Goal: Transaction & Acquisition: Purchase product/service

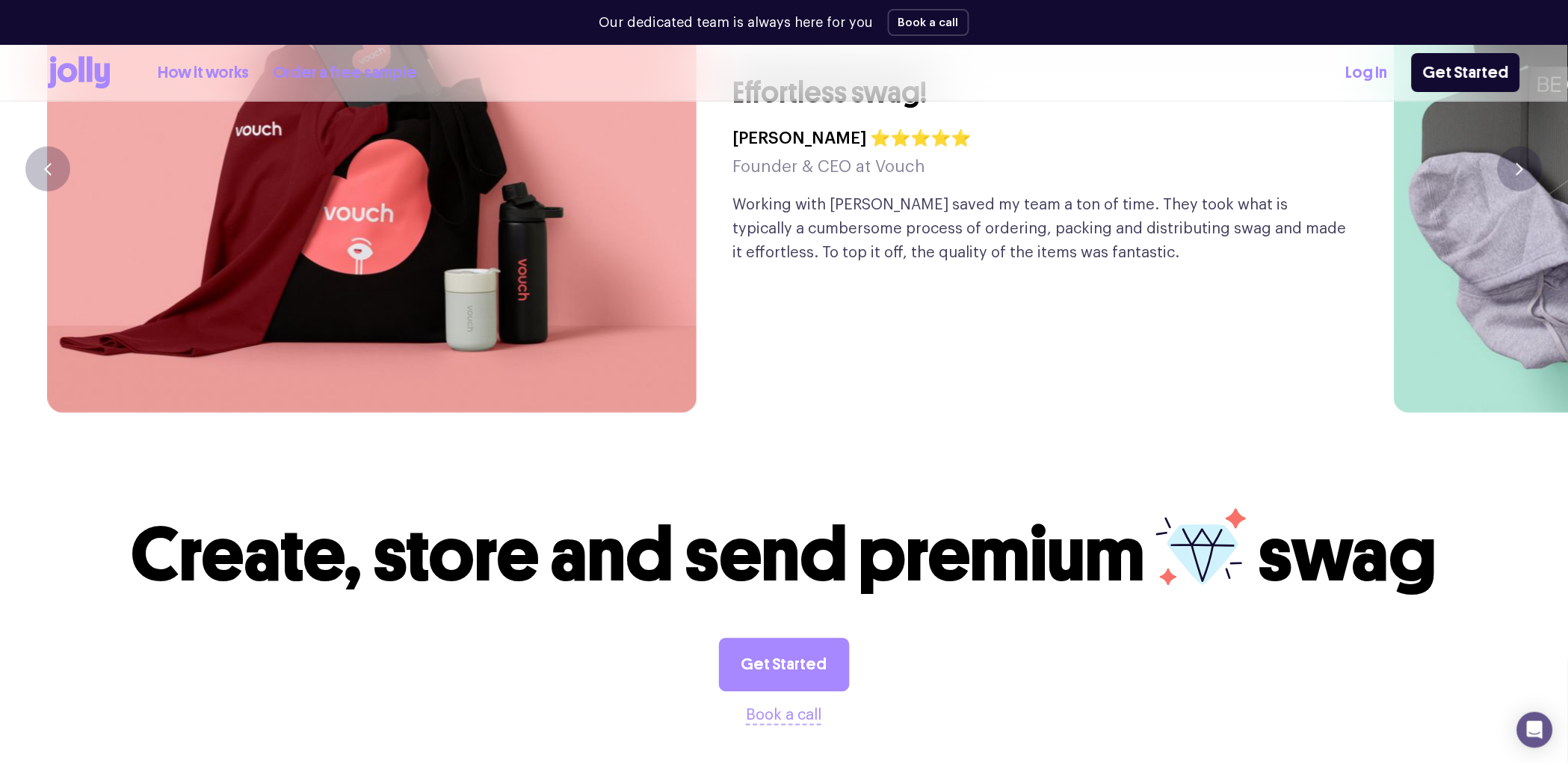
scroll to position [4201, 0]
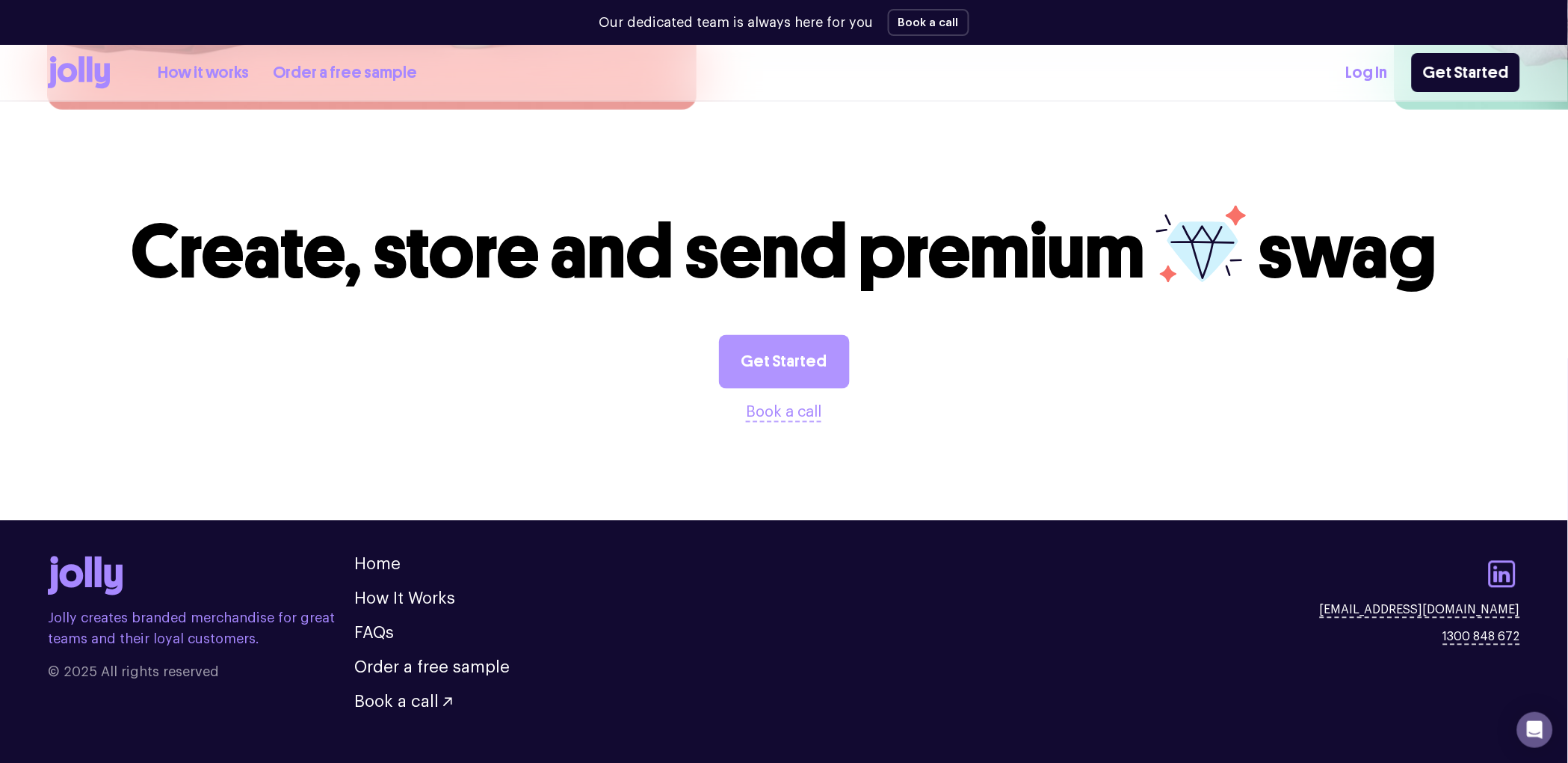
click at [805, 335] on link "Get Started" at bounding box center [784, 362] width 131 height 54
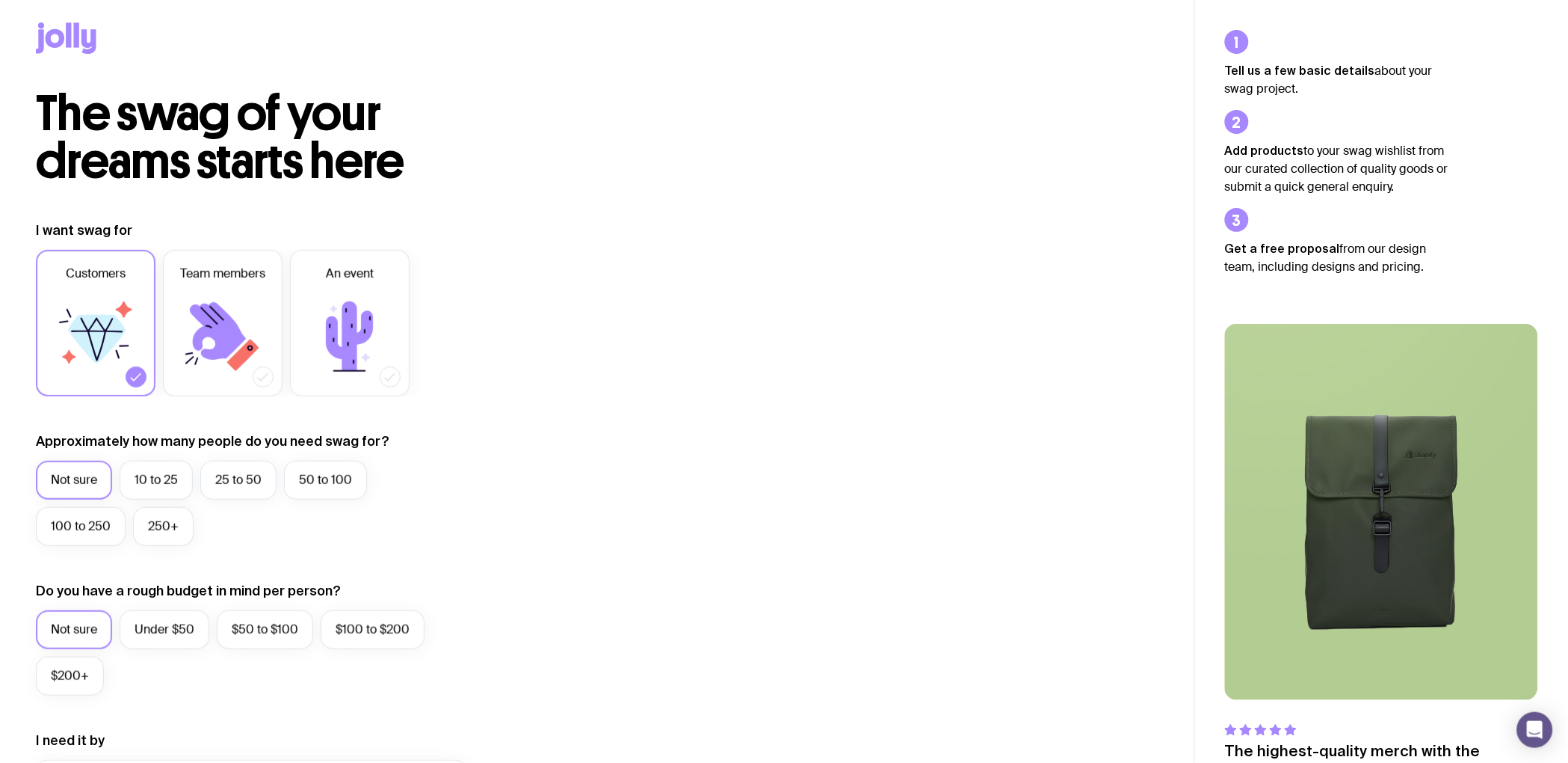
scroll to position [9, 0]
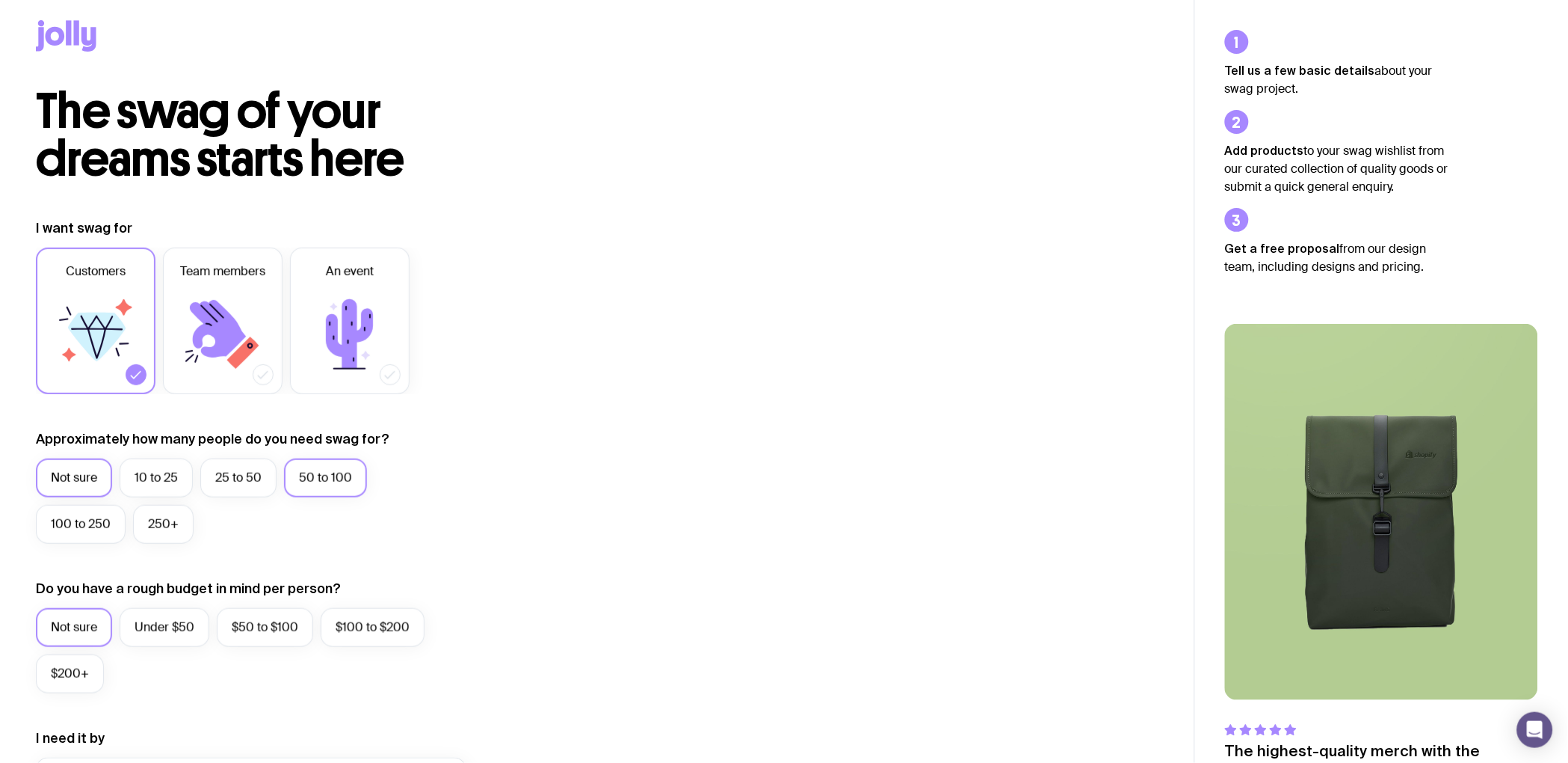
click at [310, 473] on label "50 to 100" at bounding box center [324, 477] width 83 height 39
click at [0, 0] on input "50 to 100" at bounding box center [0, 0] width 0 height 0
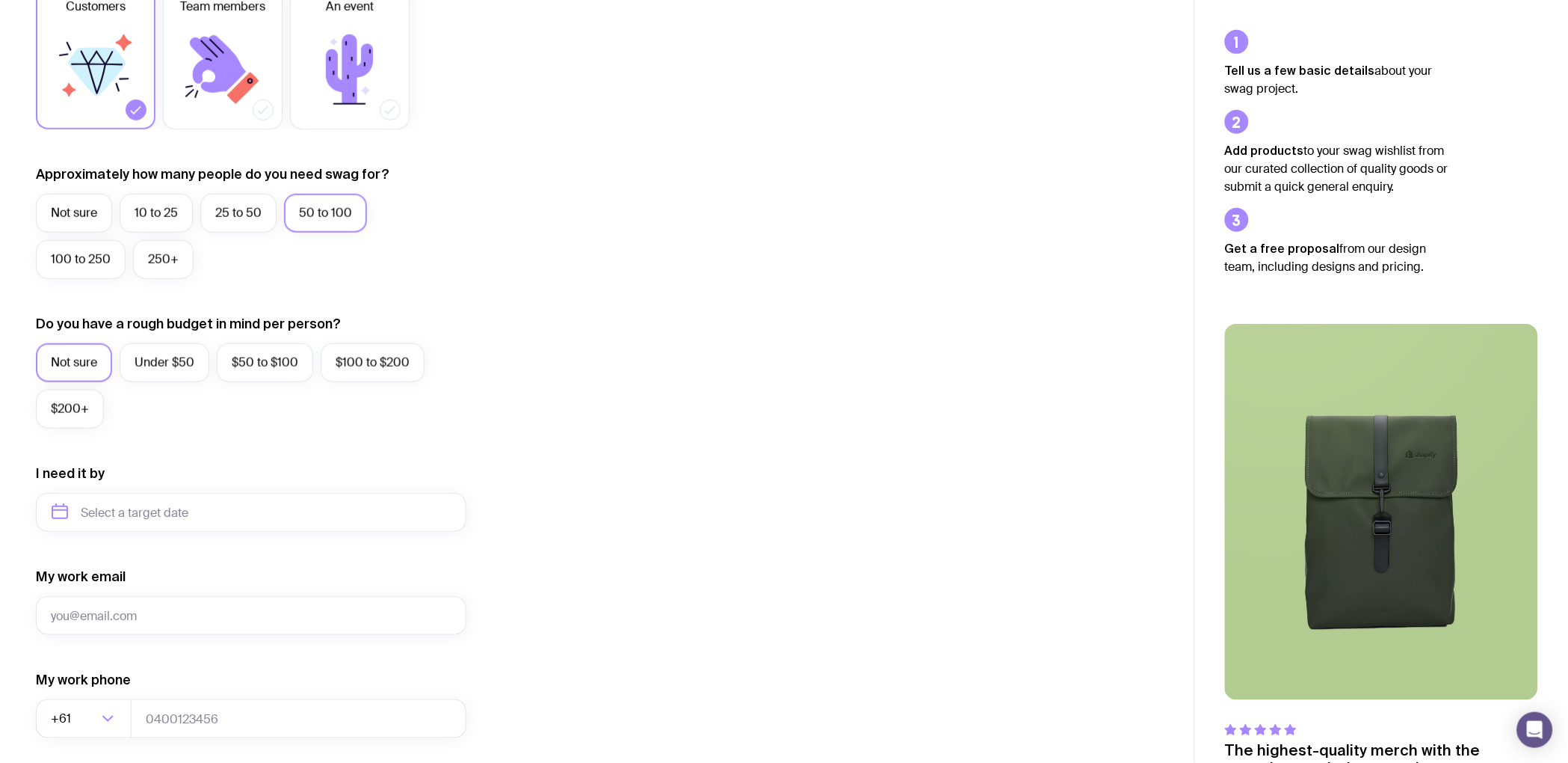
scroll to position [278, 0]
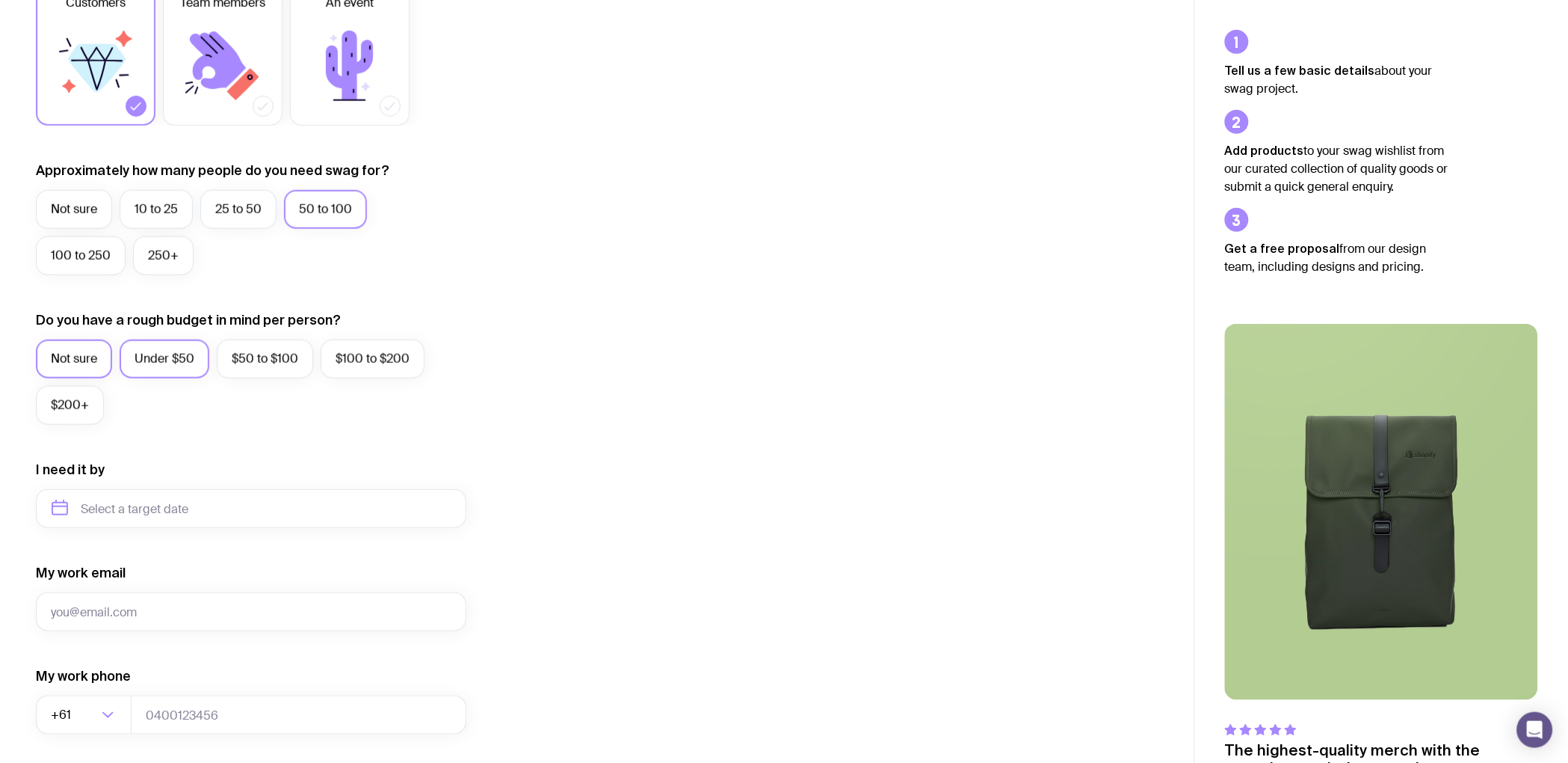
click at [177, 366] on label "Under $50" at bounding box center [164, 359] width 90 height 39
click at [0, 0] on input "Under $50" at bounding box center [0, 0] width 0 height 0
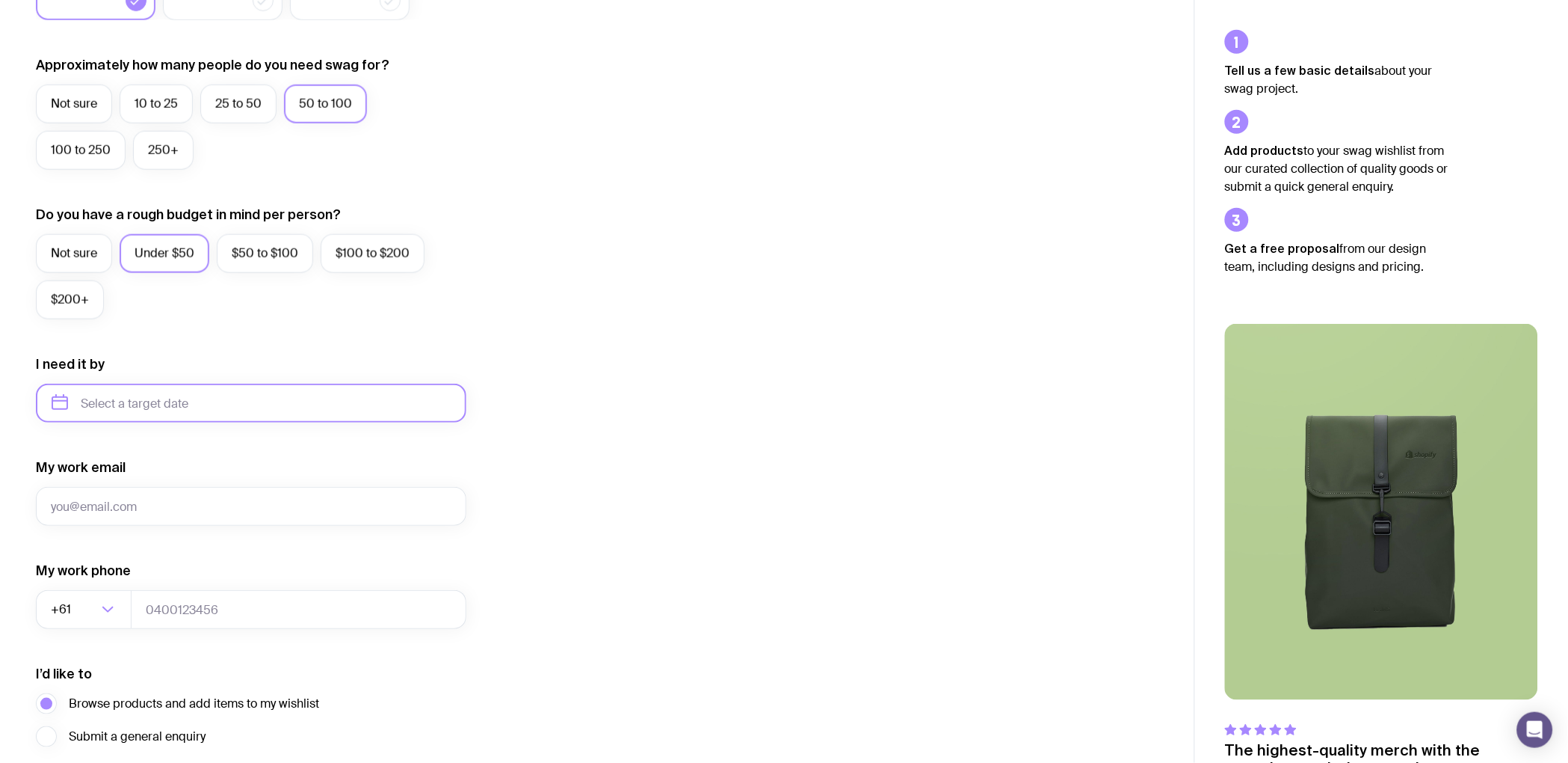
scroll to position [385, 0]
click at [205, 405] on input "text" at bounding box center [251, 401] width 431 height 39
click at [104, 585] on button "Oct" at bounding box center [132, 586] width 55 height 30
type input "[DATE]"
click at [248, 515] on input "My work email" at bounding box center [251, 504] width 431 height 39
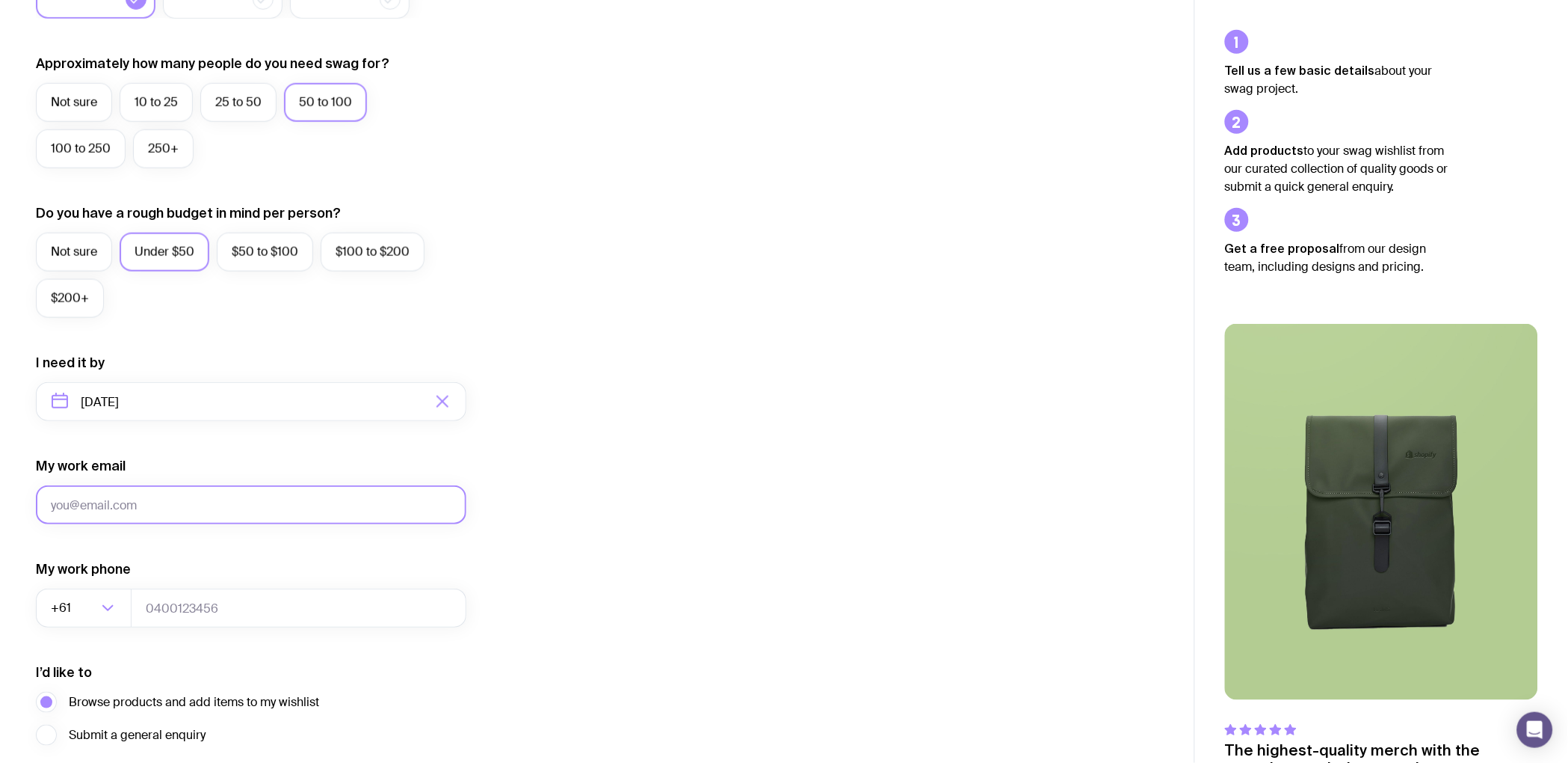
type input "[PERSON_NAME][EMAIL_ADDRESS][PERSON_NAME][DOMAIN_NAME]"
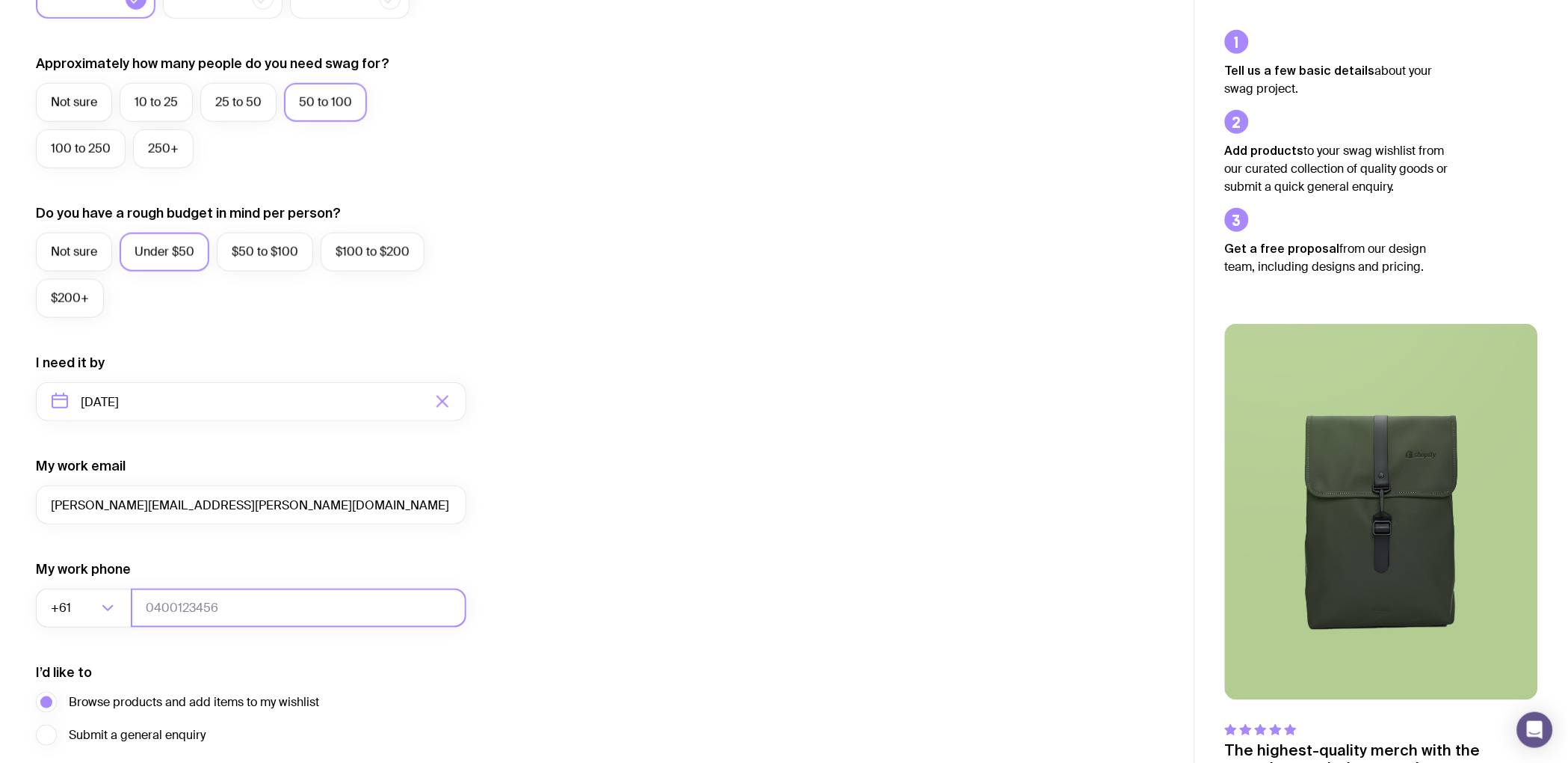
type input "0447040031"
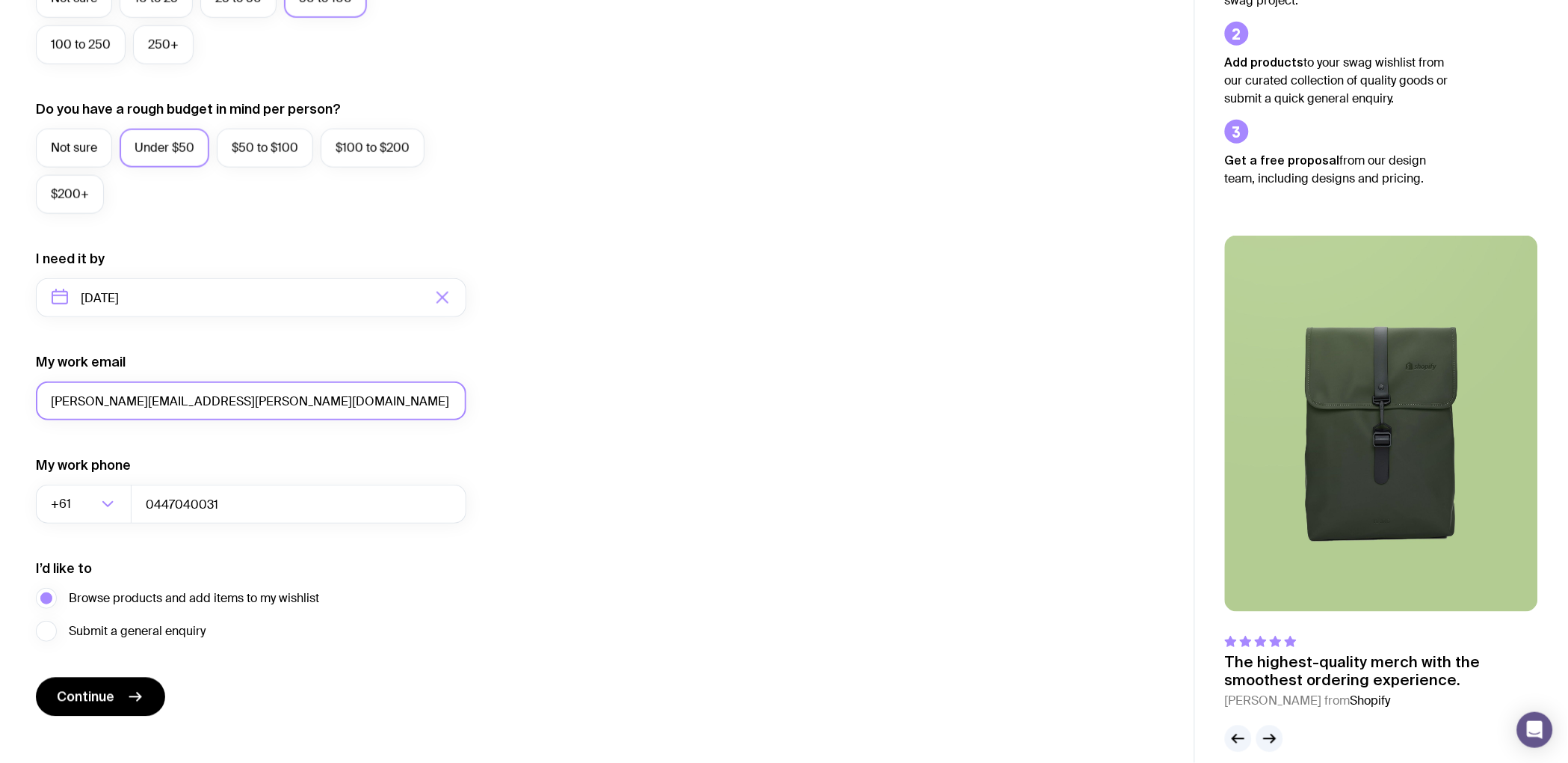
scroll to position [509, 0]
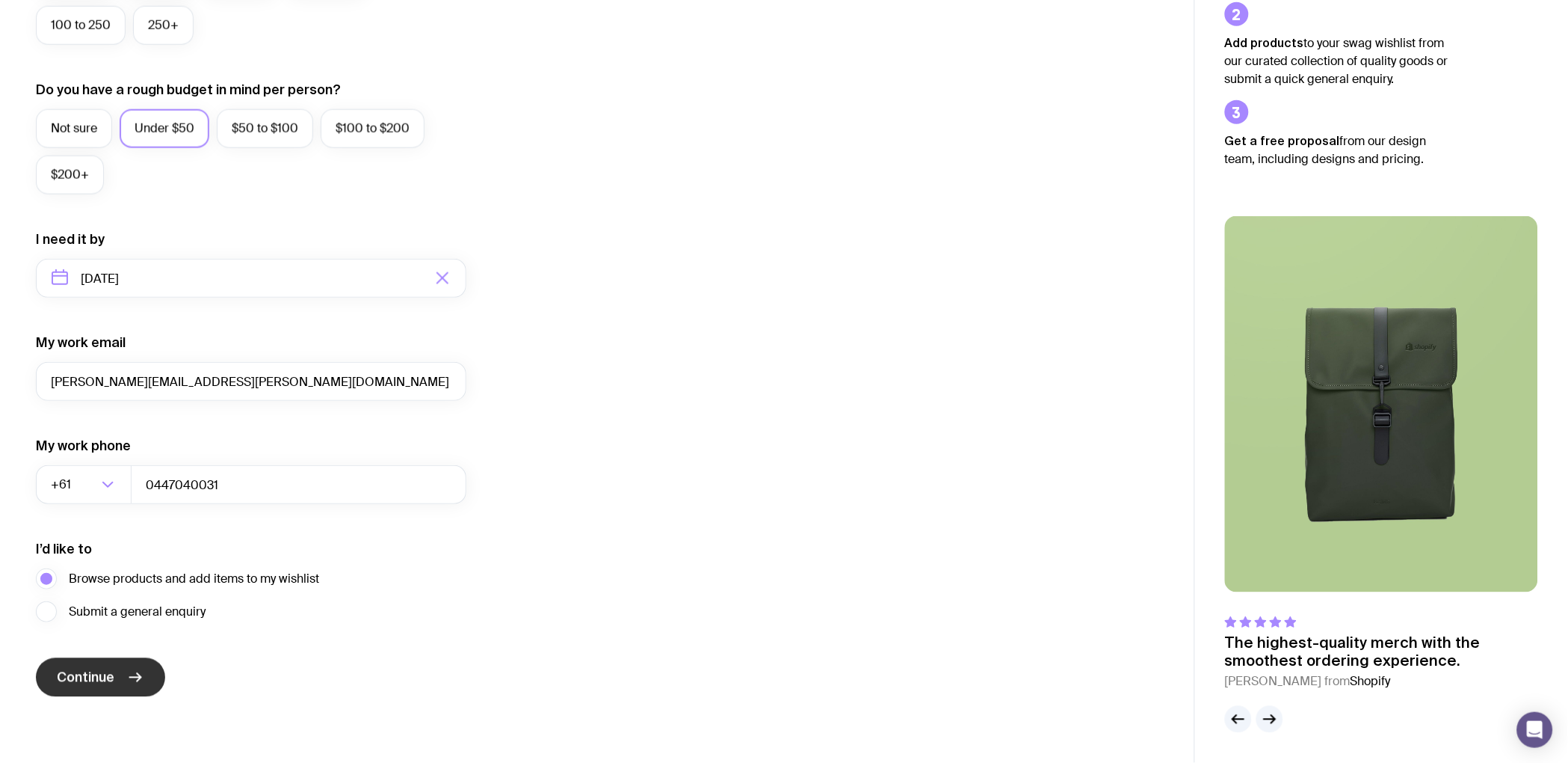
click at [142, 676] on icon "submit" at bounding box center [135, 677] width 18 height 18
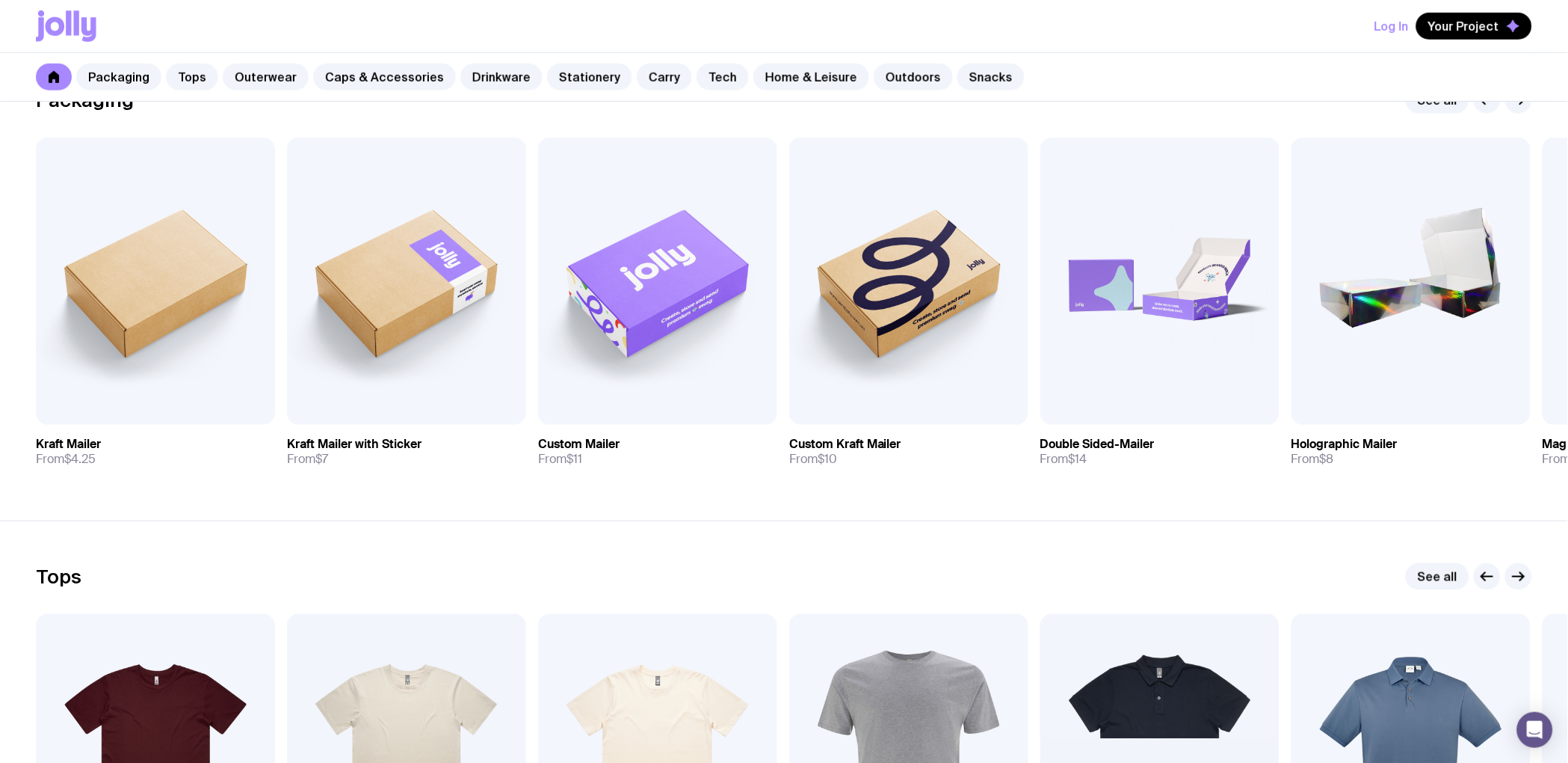
scroll to position [270, 0]
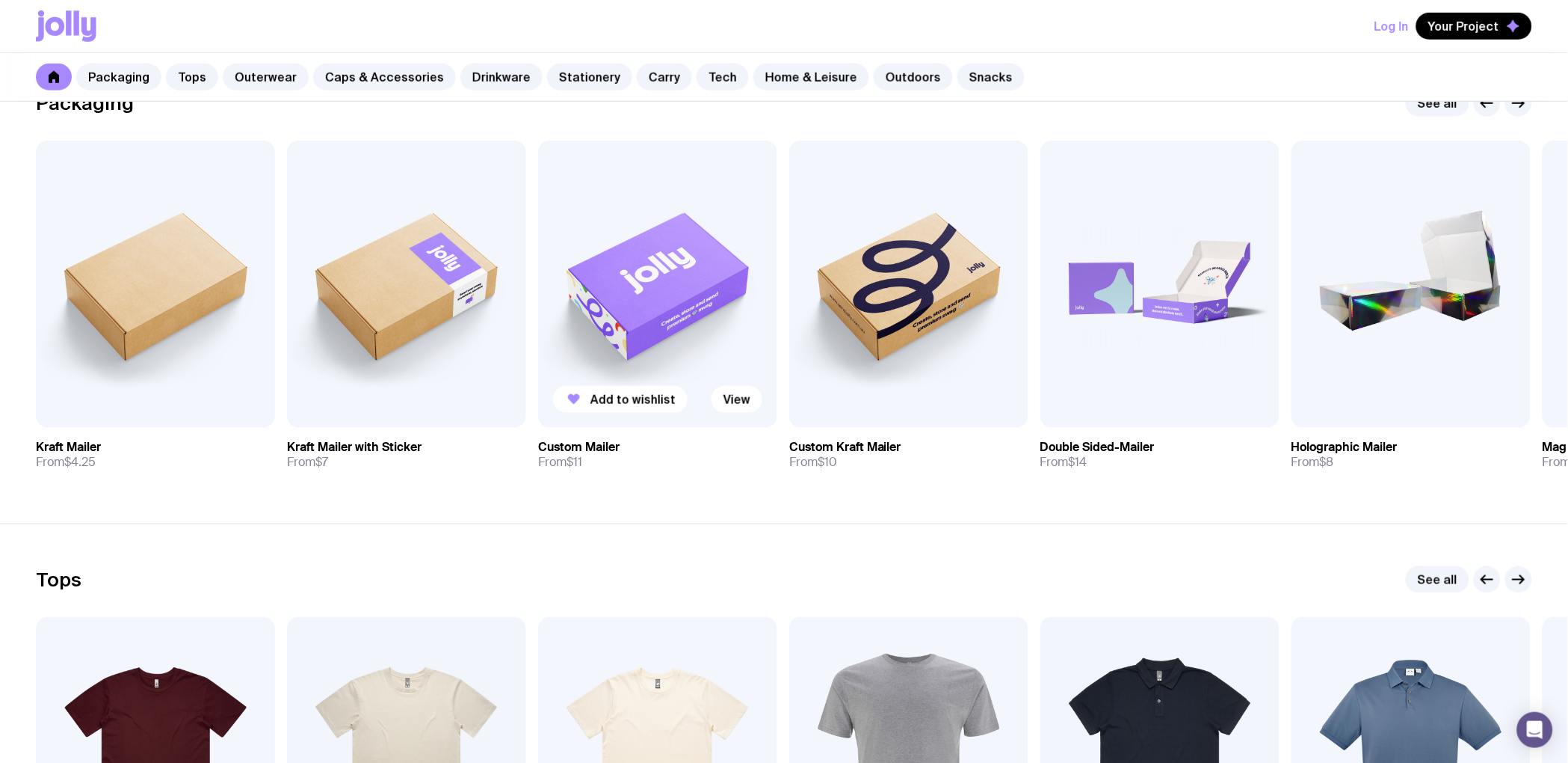
click at [587, 460] on link "Custom Mailer From $11" at bounding box center [657, 455] width 239 height 54
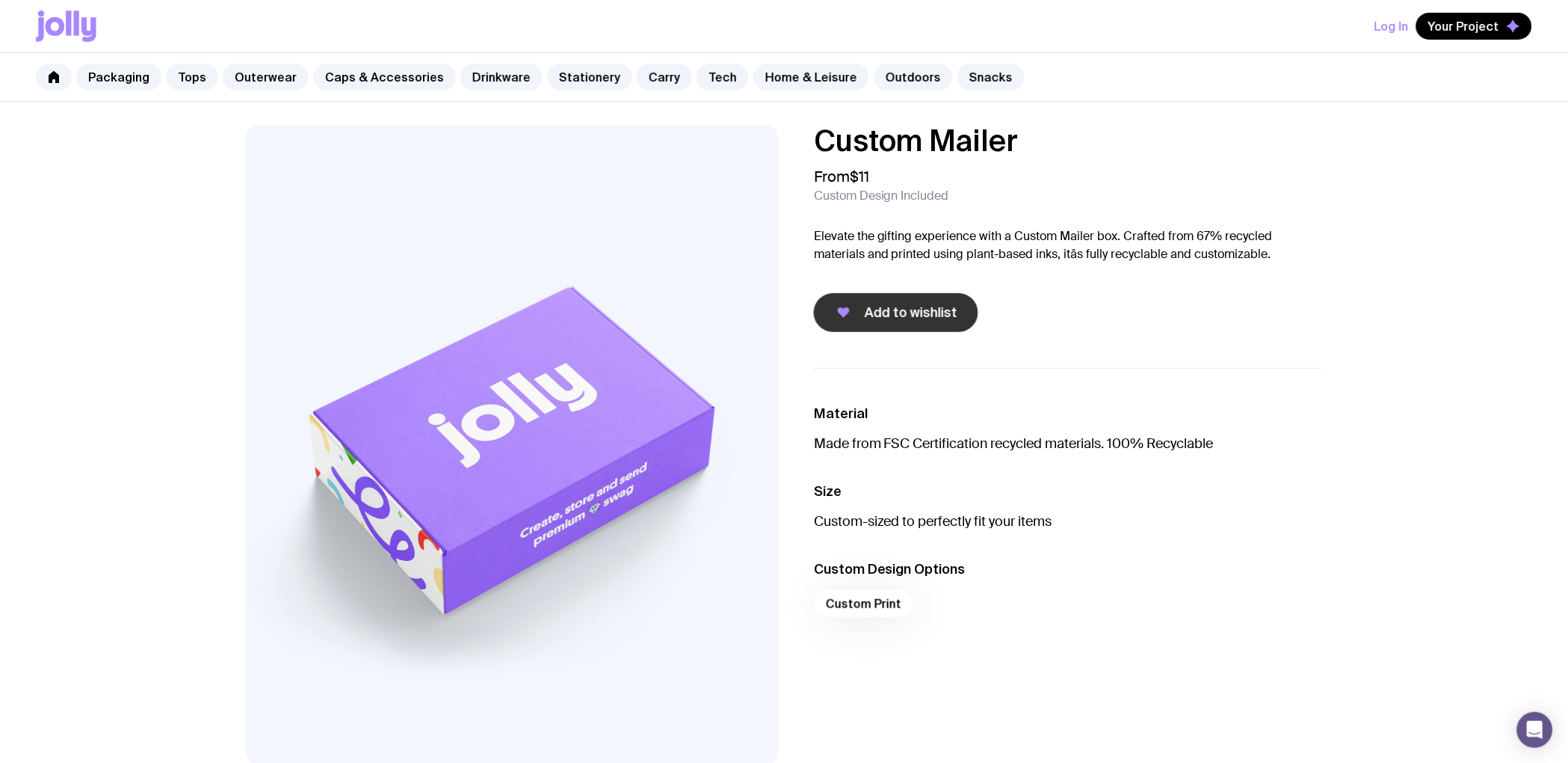
click at [903, 326] on button "Add to wishlist" at bounding box center [895, 312] width 164 height 39
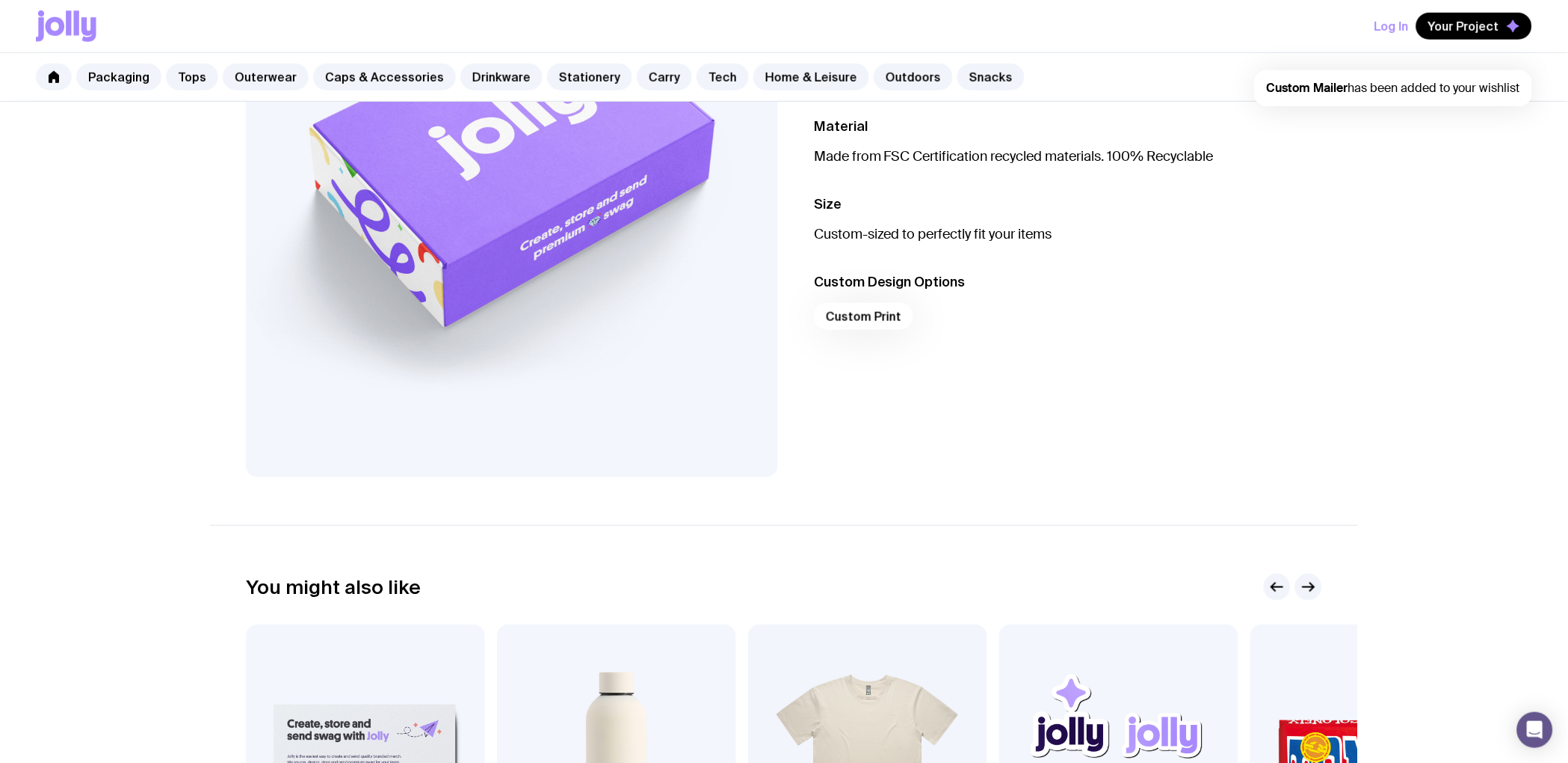
scroll to position [728, 0]
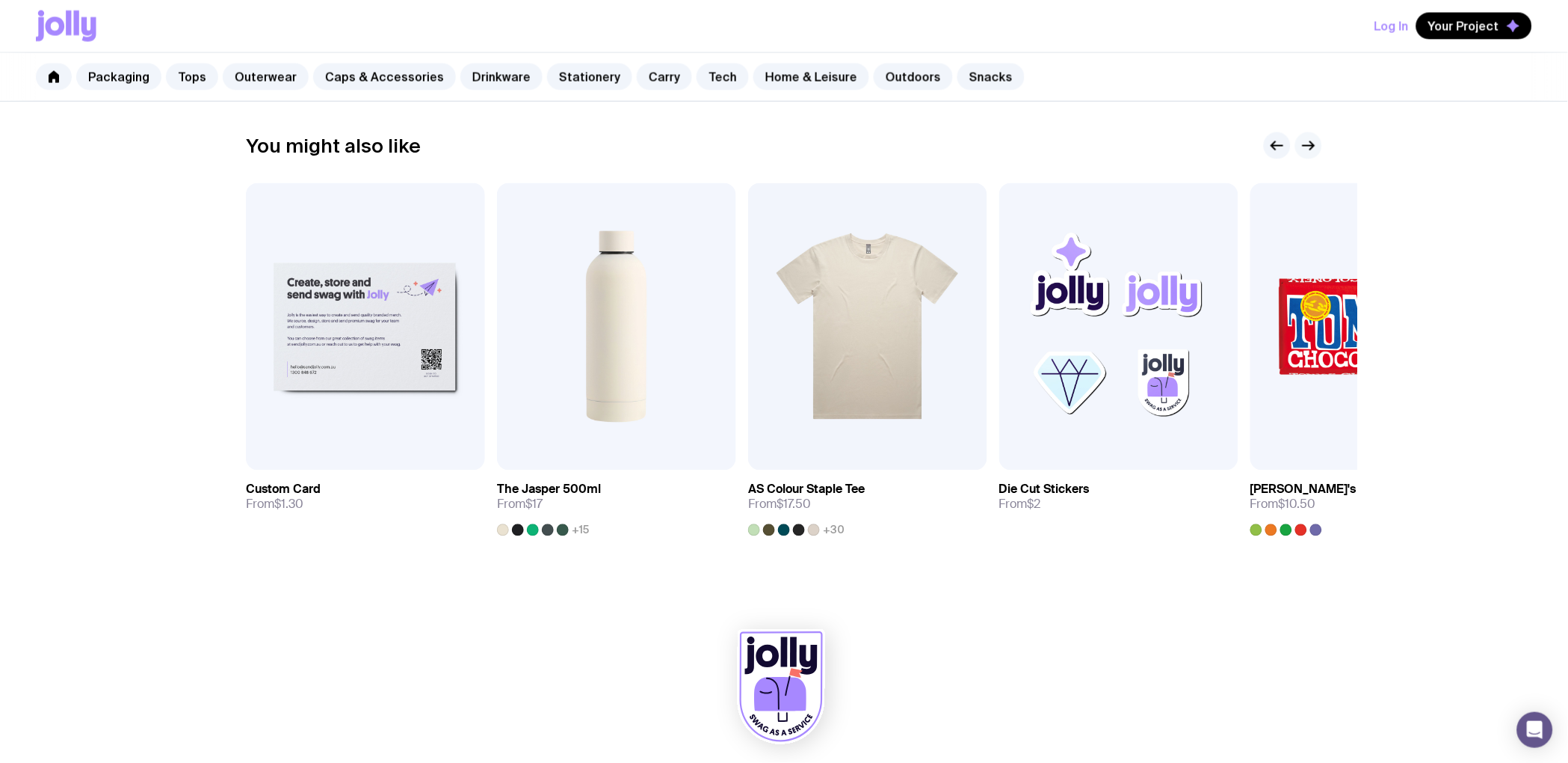
click at [1312, 153] on icon "button" at bounding box center [1308, 145] width 18 height 18
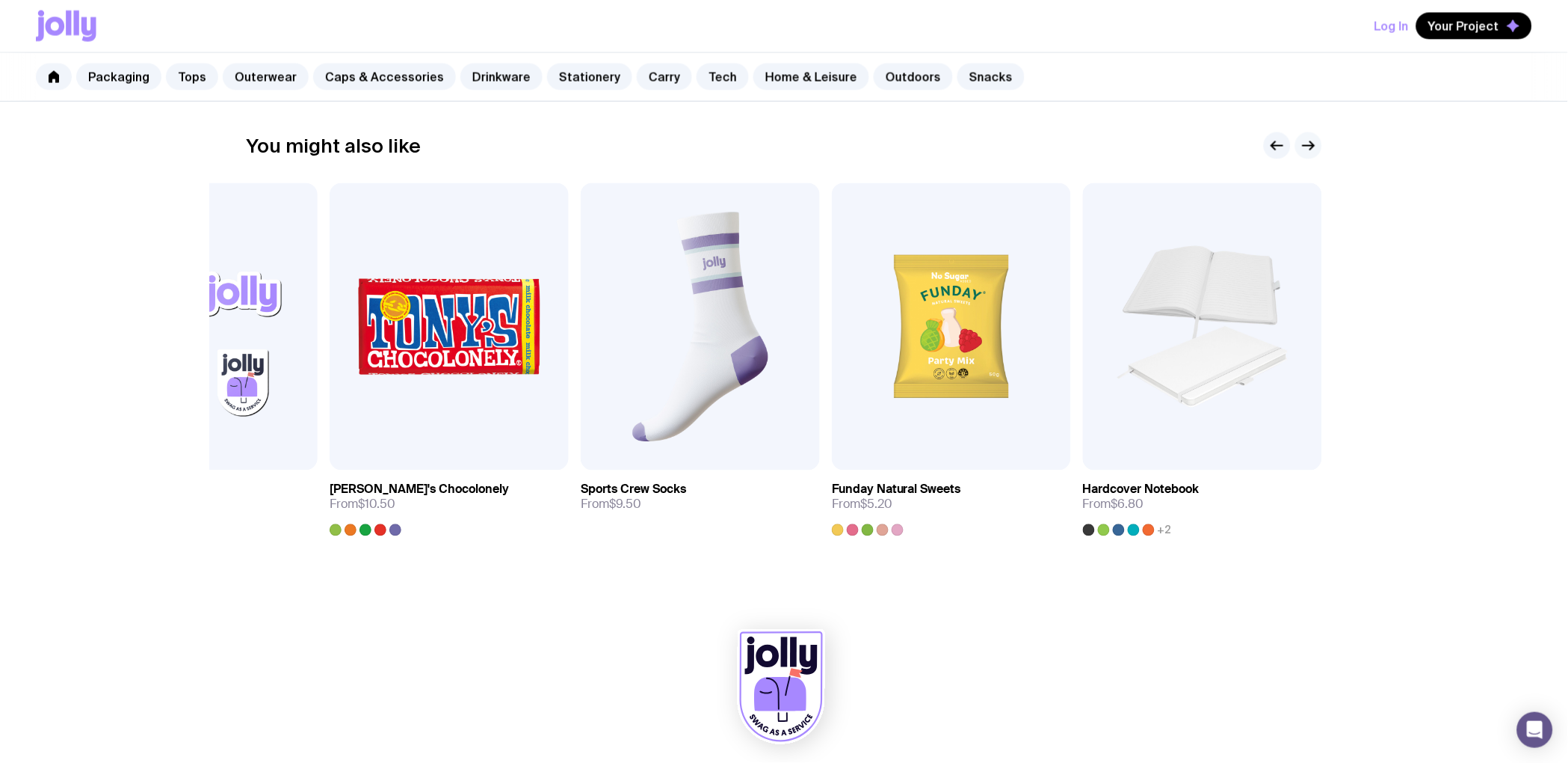
click at [1312, 153] on icon "button" at bounding box center [1308, 145] width 18 height 18
click at [1311, 152] on icon "button" at bounding box center [1308, 145] width 18 height 18
click at [375, 531] on div at bounding box center [380, 530] width 12 height 12
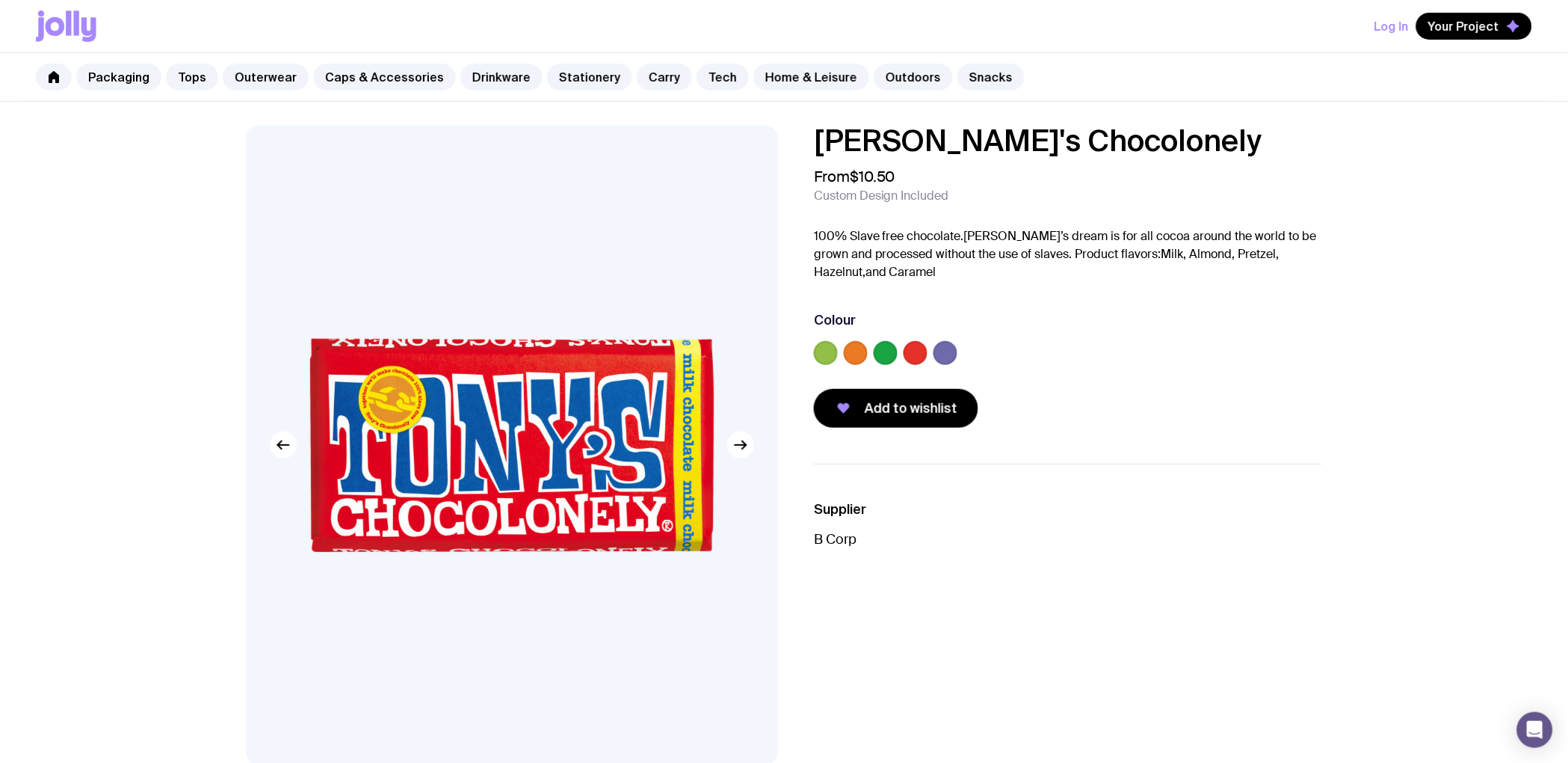
click at [819, 350] on label at bounding box center [825, 352] width 24 height 24
click at [0, 0] on input "radio" at bounding box center [0, 0] width 0 height 0
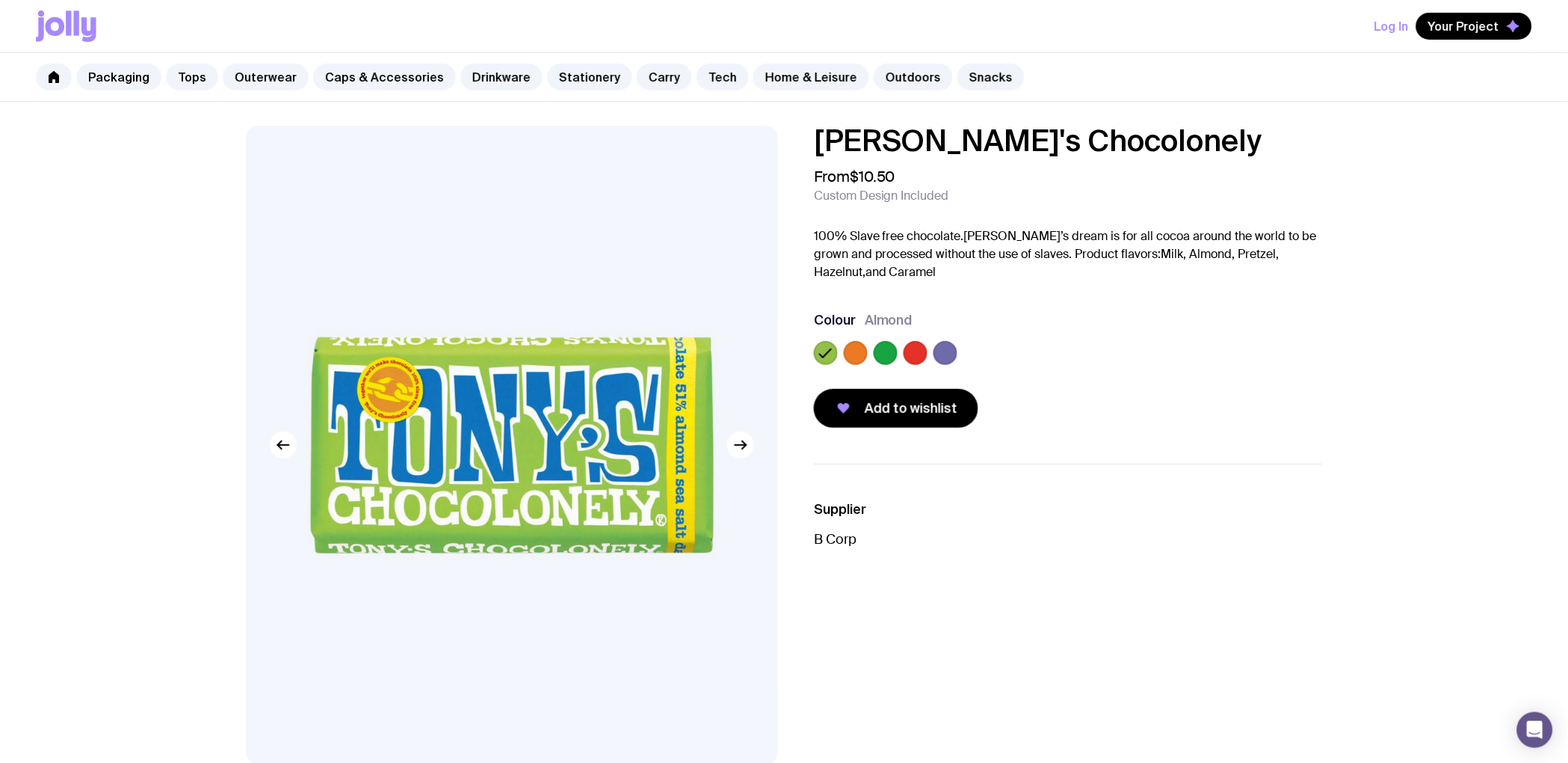
click at [886, 360] on label at bounding box center [885, 352] width 24 height 24
click at [0, 0] on input "radio" at bounding box center [0, 0] width 0 height 0
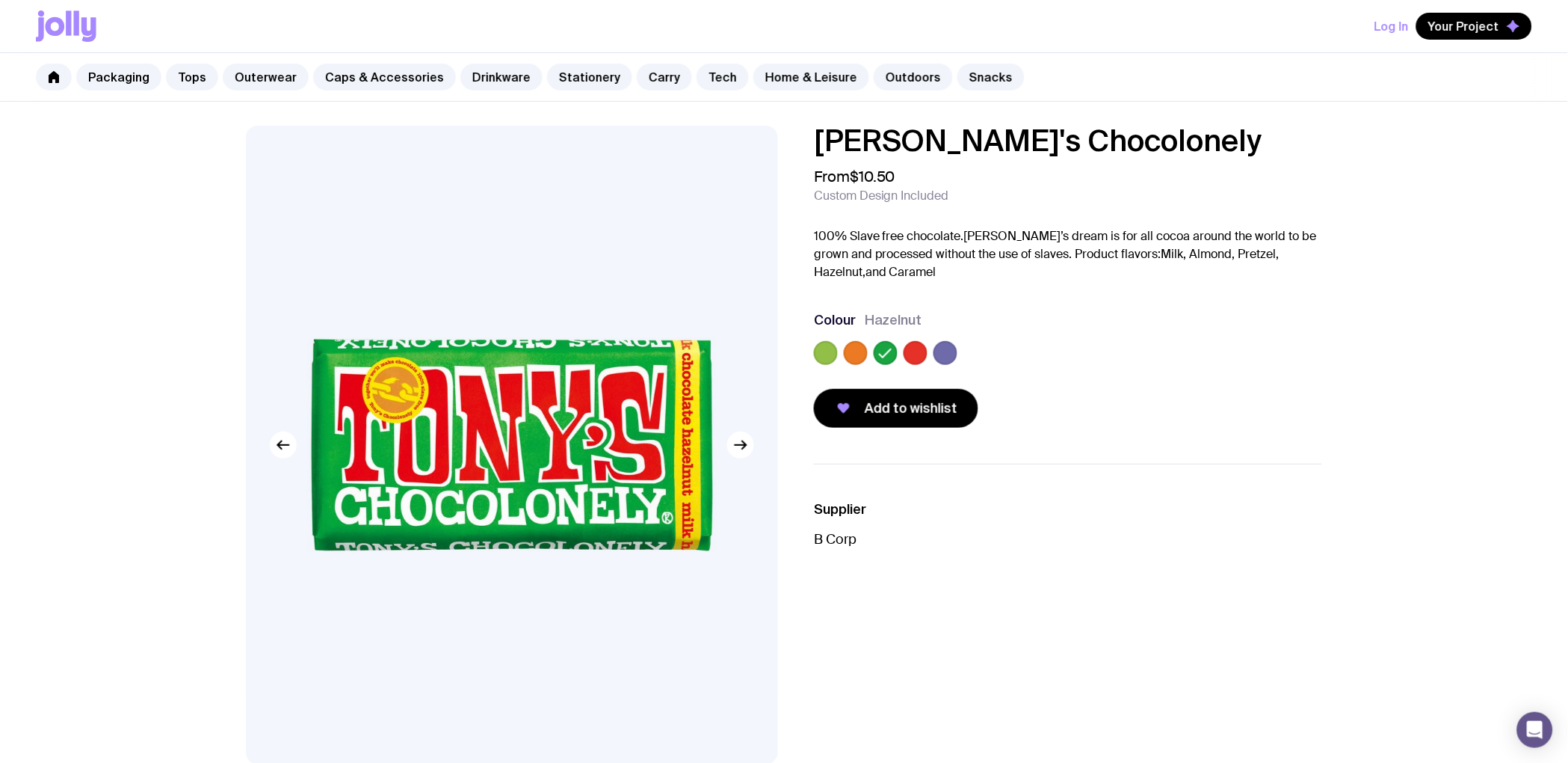
click at [854, 350] on label at bounding box center [855, 352] width 24 height 24
click at [0, 0] on input "radio" at bounding box center [0, 0] width 0 height 0
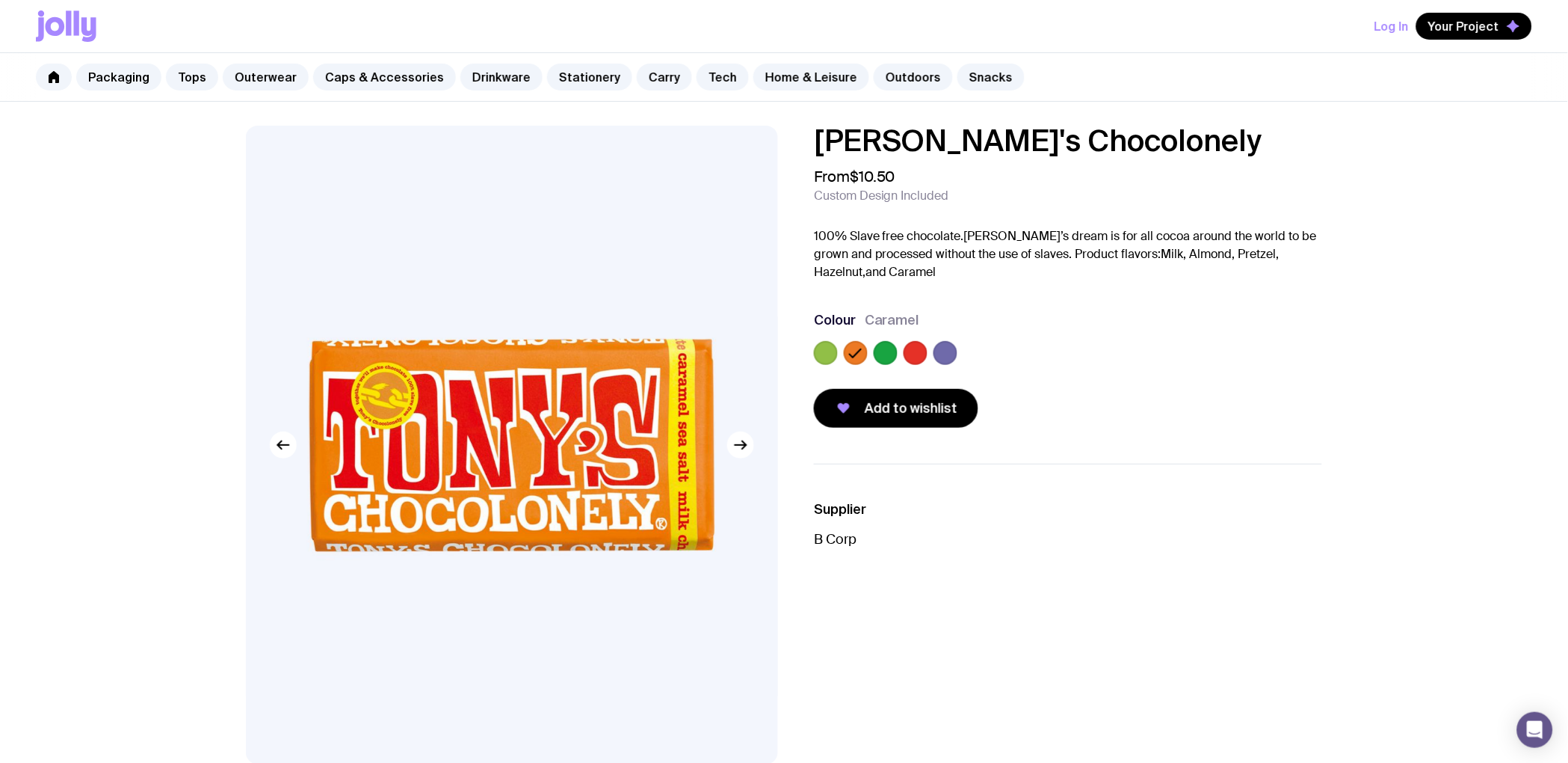
click at [917, 355] on label at bounding box center [914, 352] width 24 height 24
click at [0, 0] on input "radio" at bounding box center [0, 0] width 0 height 0
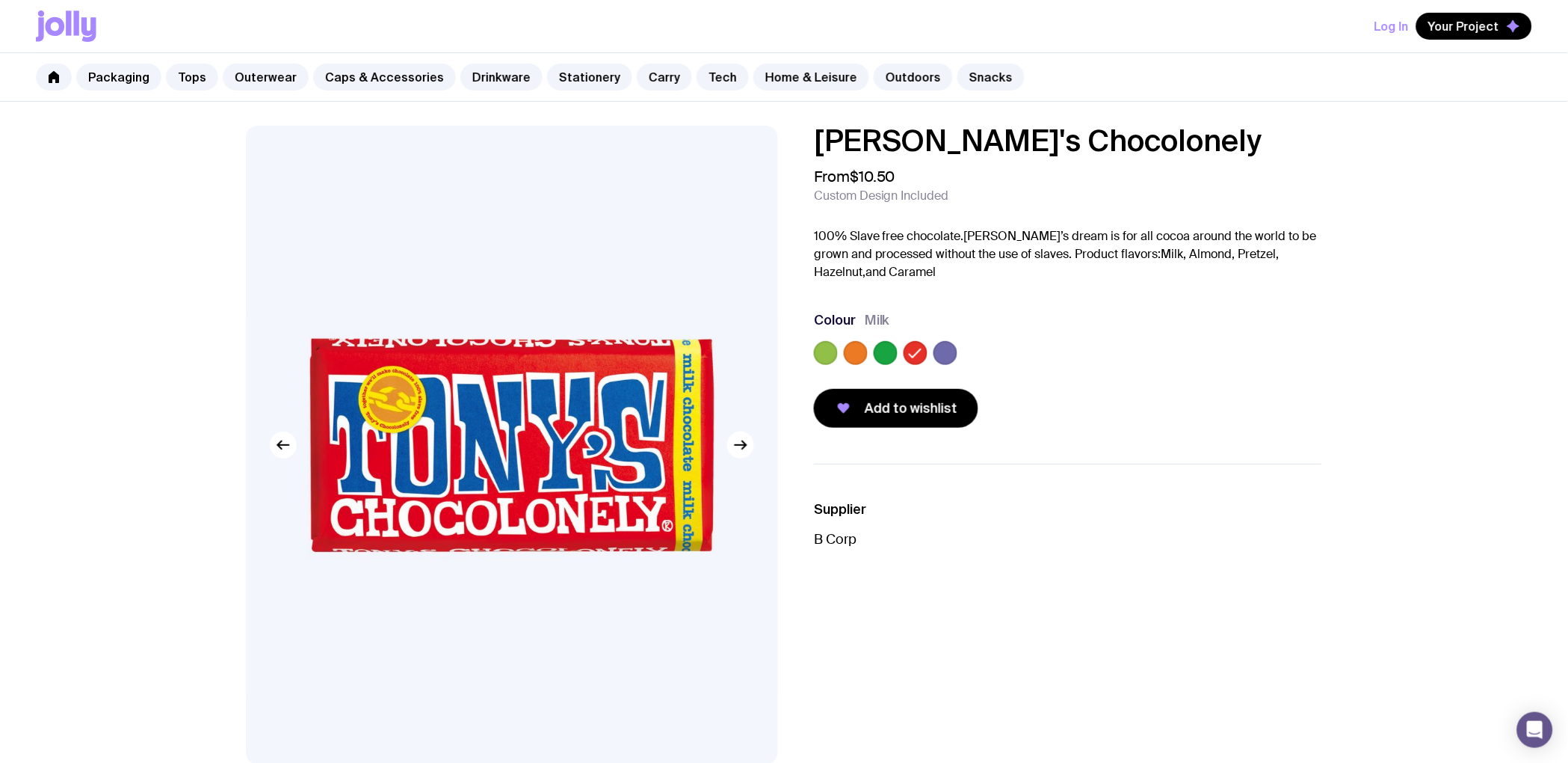
click at [947, 354] on label at bounding box center [945, 352] width 24 height 24
click at [0, 0] on input "radio" at bounding box center [0, 0] width 0 height 0
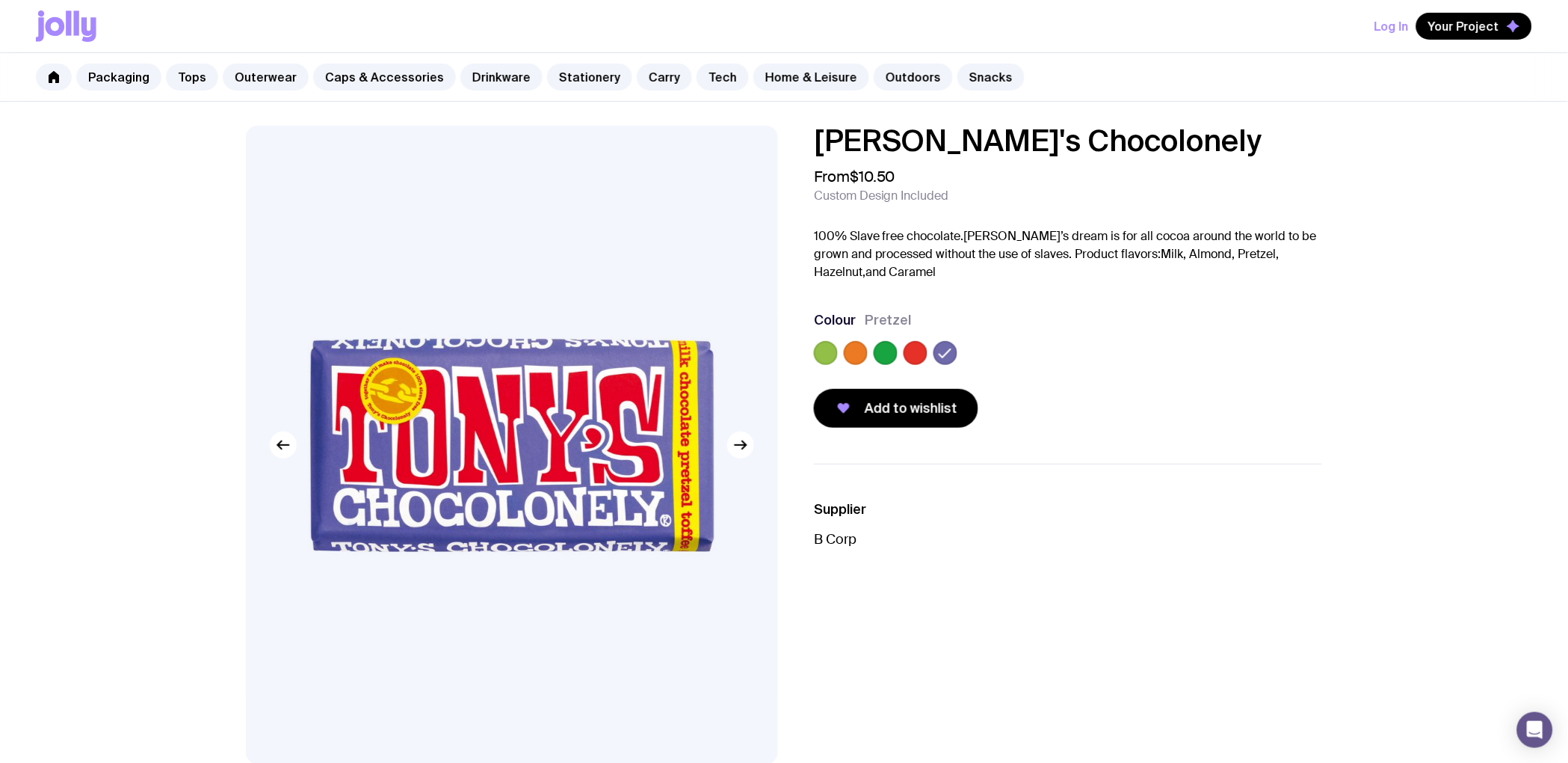
click at [819, 353] on label at bounding box center [825, 352] width 24 height 24
click at [0, 0] on input "radio" at bounding box center [0, 0] width 0 height 0
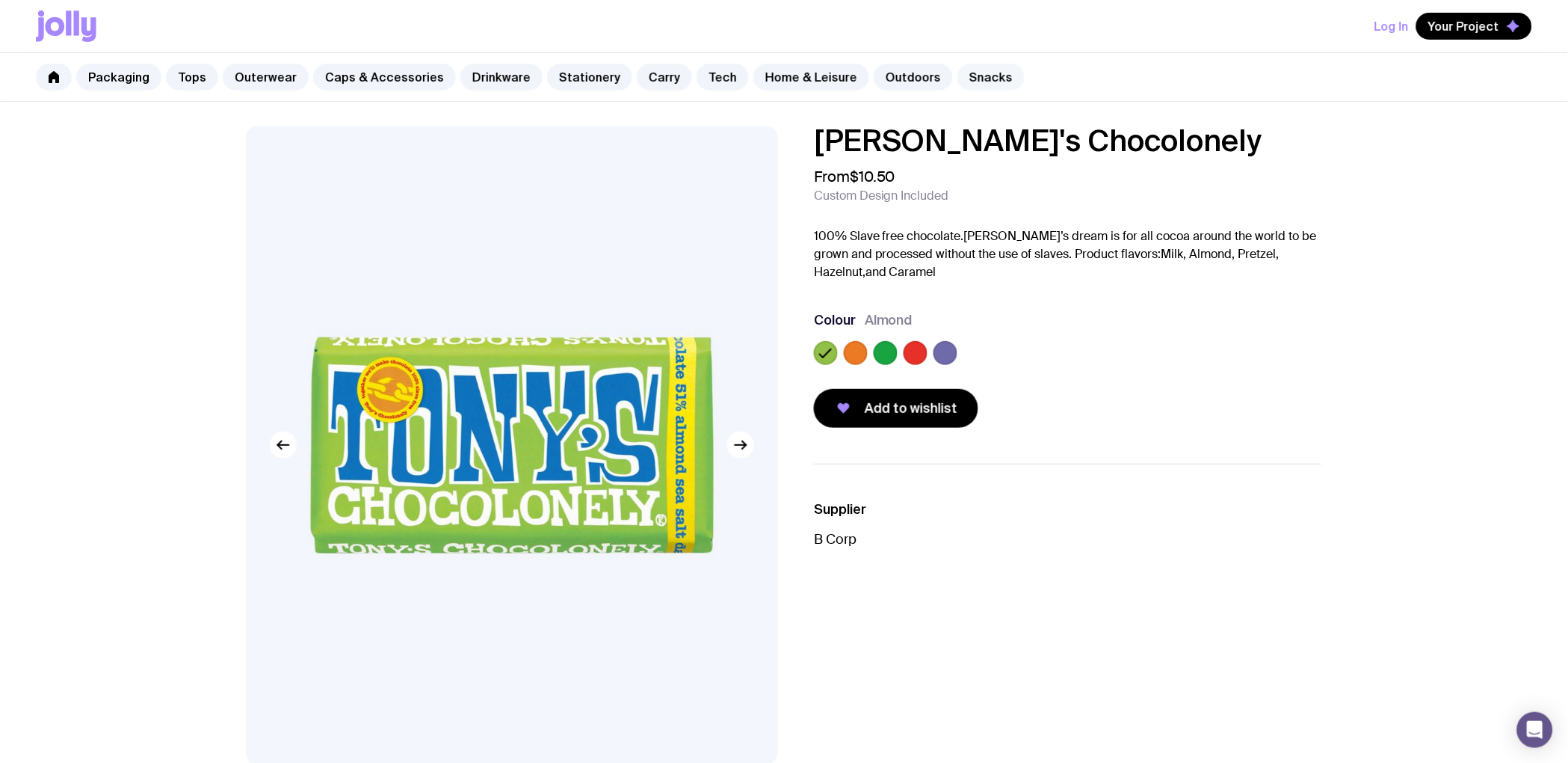
click at [962, 78] on link "Snacks" at bounding box center [990, 77] width 67 height 27
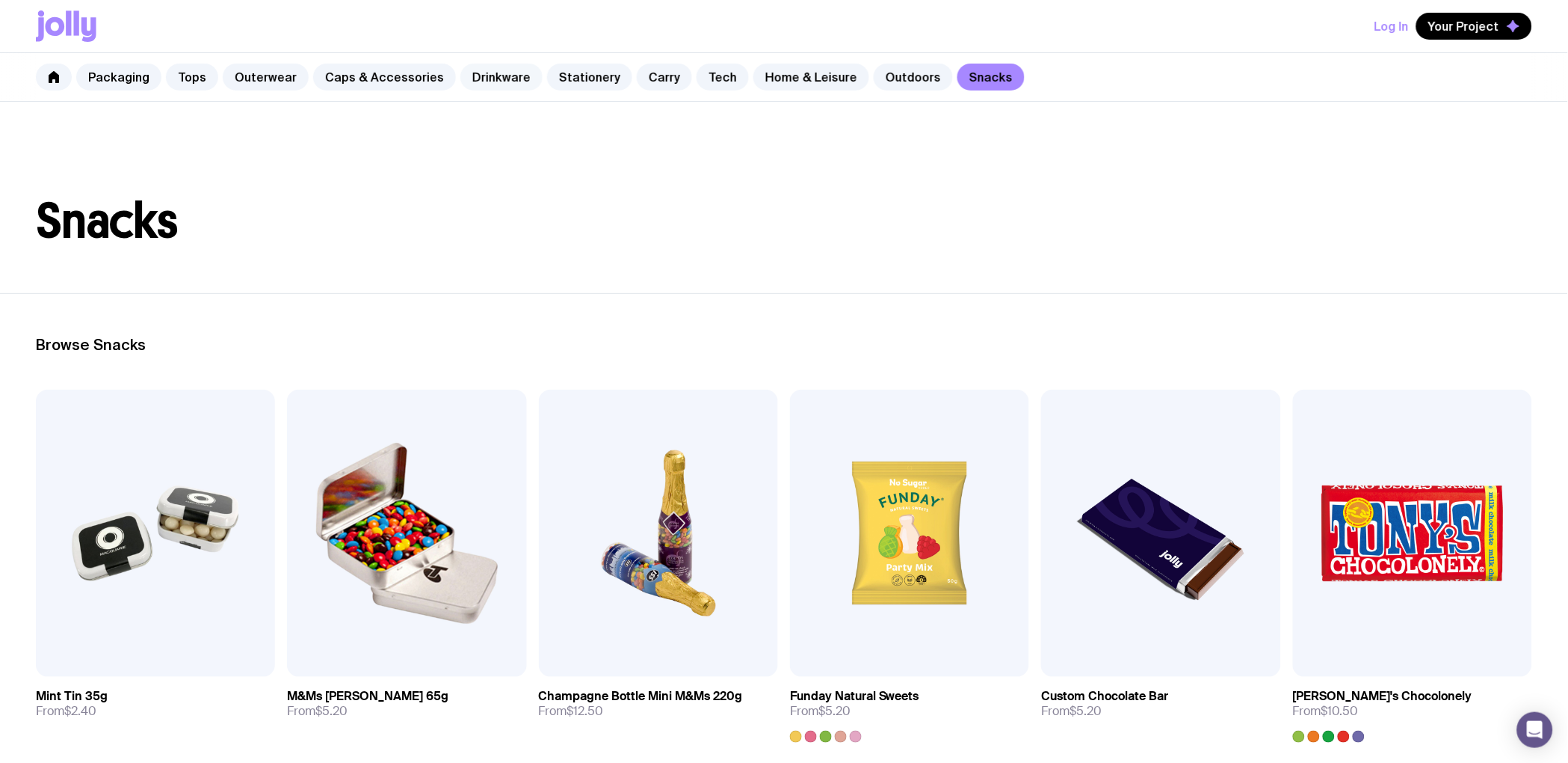
click at [495, 87] on link "Drinkware" at bounding box center [501, 77] width 83 height 27
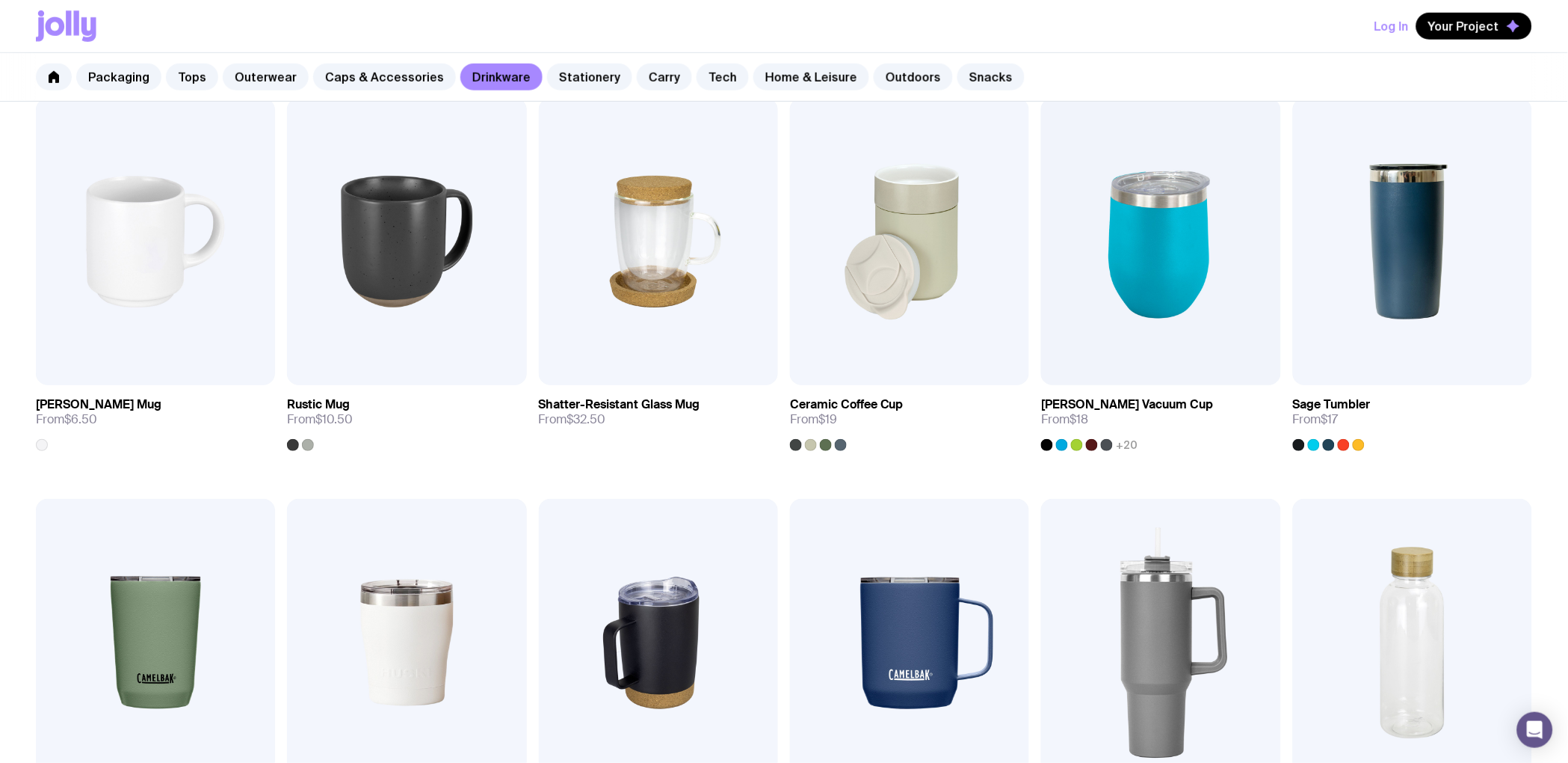
scroll to position [289, 0]
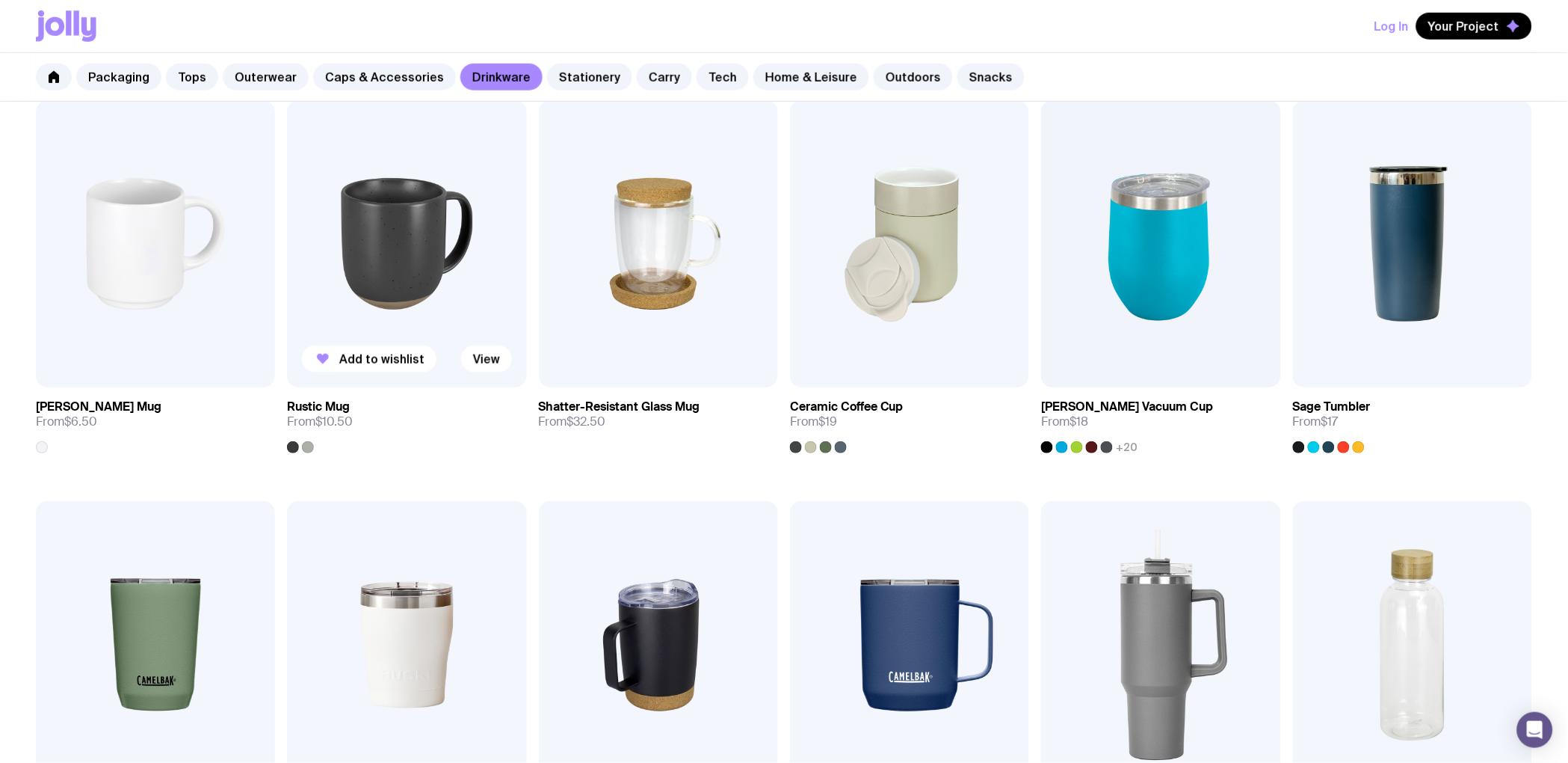
click at [326, 408] on h3 "Rustic Mug" at bounding box center [319, 407] width 63 height 15
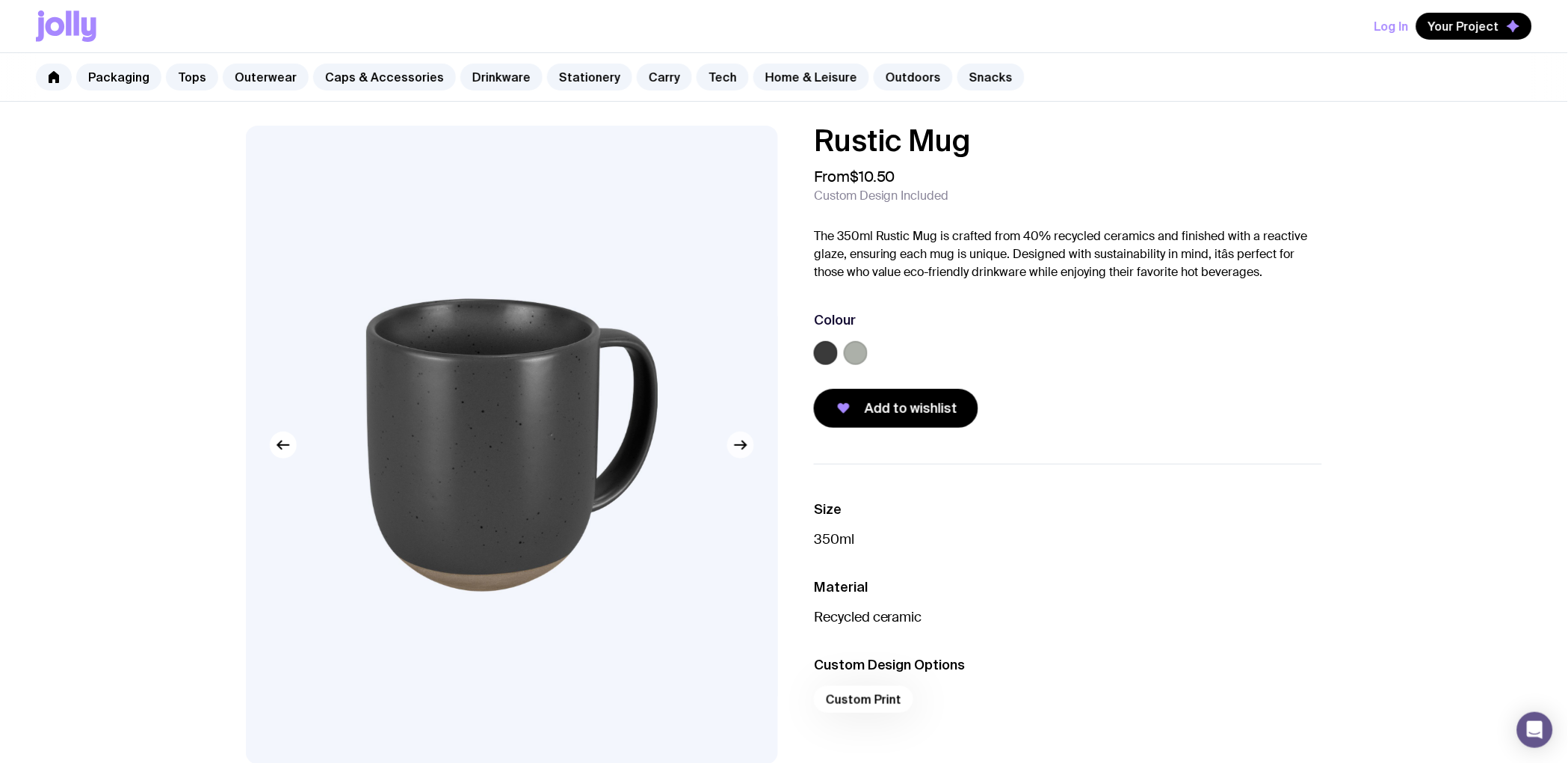
click at [735, 446] on icon "button" at bounding box center [740, 444] width 18 height 18
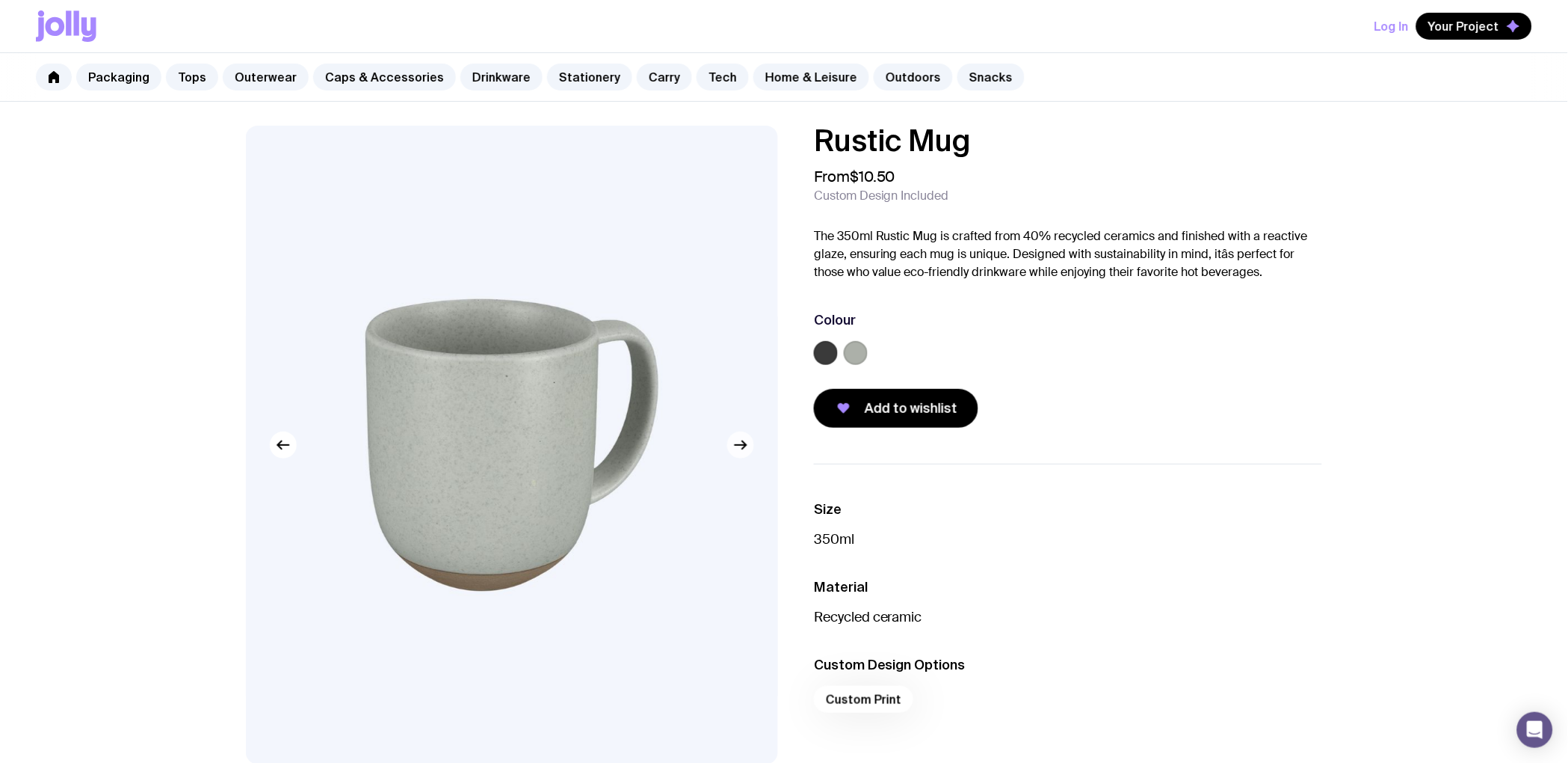
click at [739, 448] on icon "button" at bounding box center [740, 444] width 18 height 18
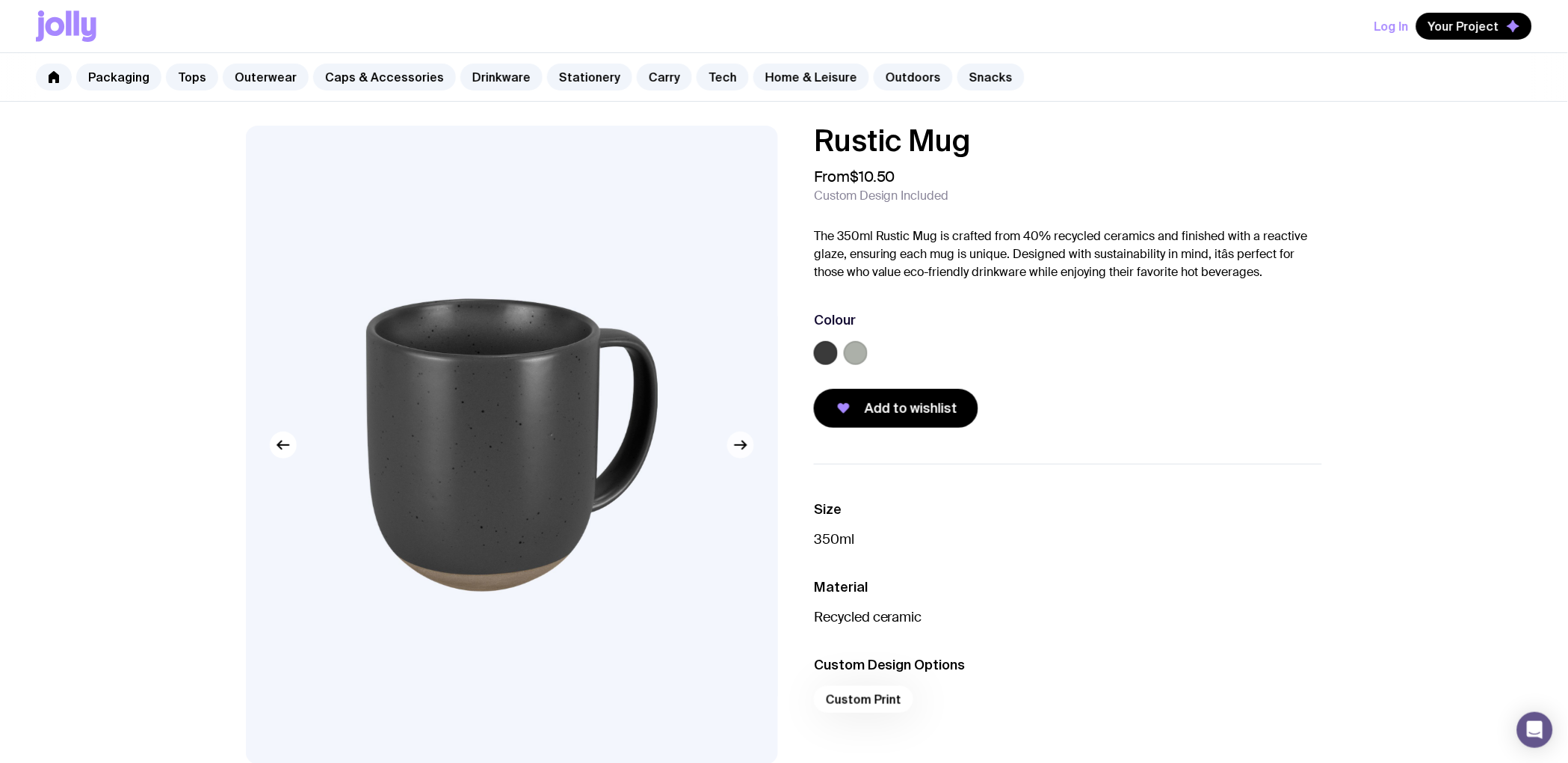
click at [740, 448] on icon "button" at bounding box center [740, 444] width 18 height 18
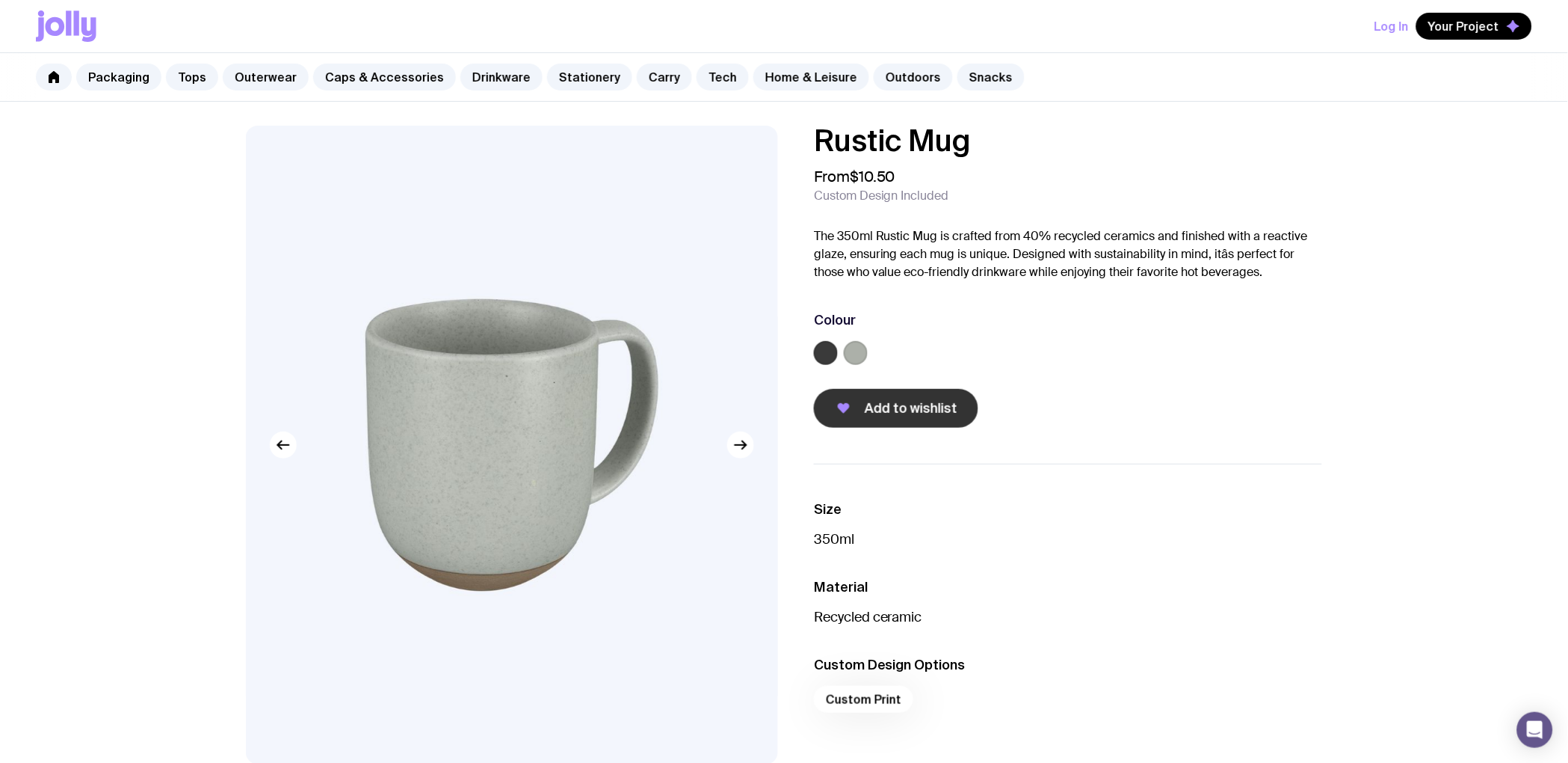
click at [895, 407] on span "Add to wishlist" at bounding box center [911, 408] width 93 height 18
click at [1452, 29] on span "Your Project" at bounding box center [1463, 27] width 71 height 15
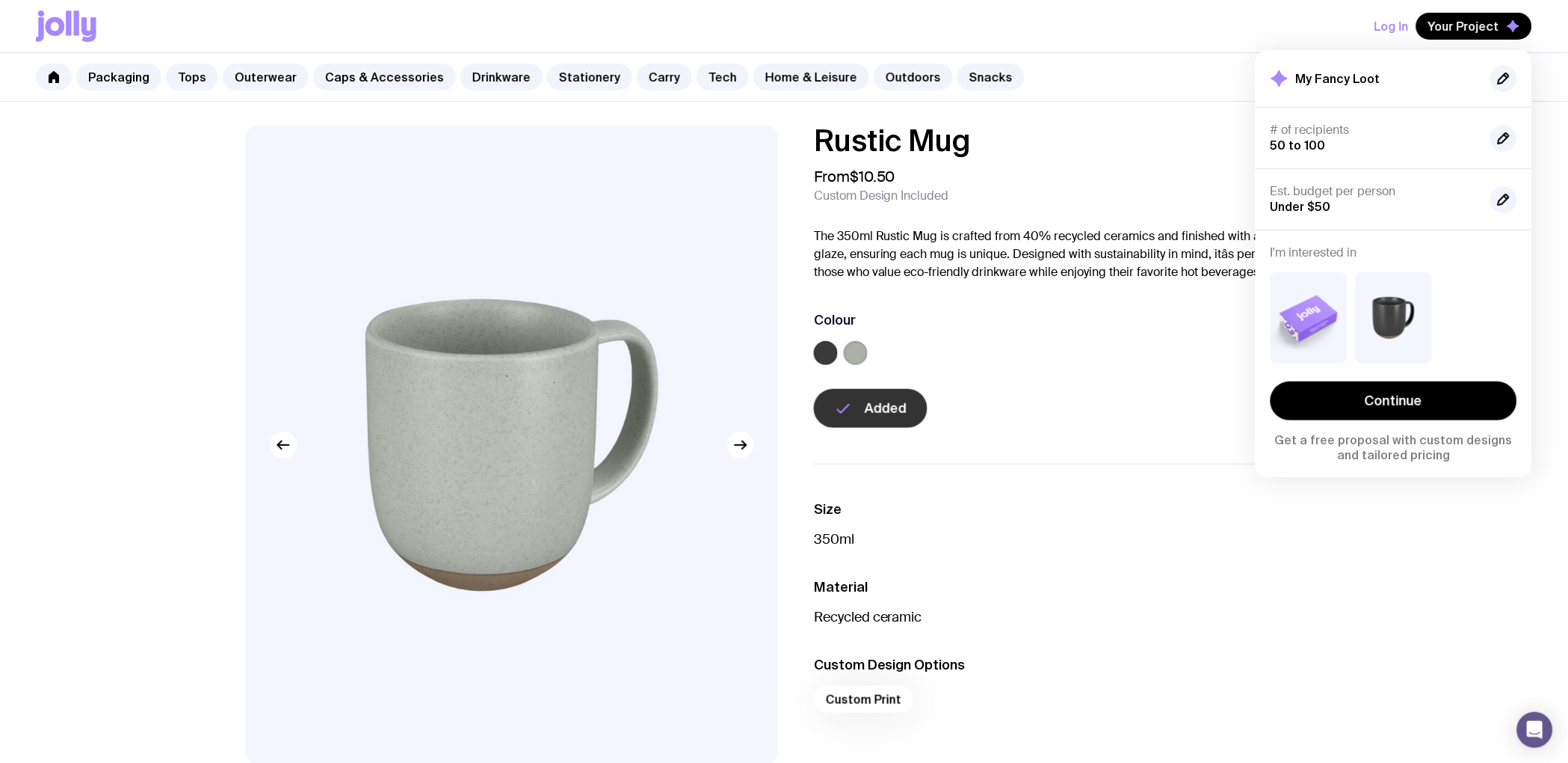
click at [1133, 351] on div at bounding box center [1068, 356] width 508 height 30
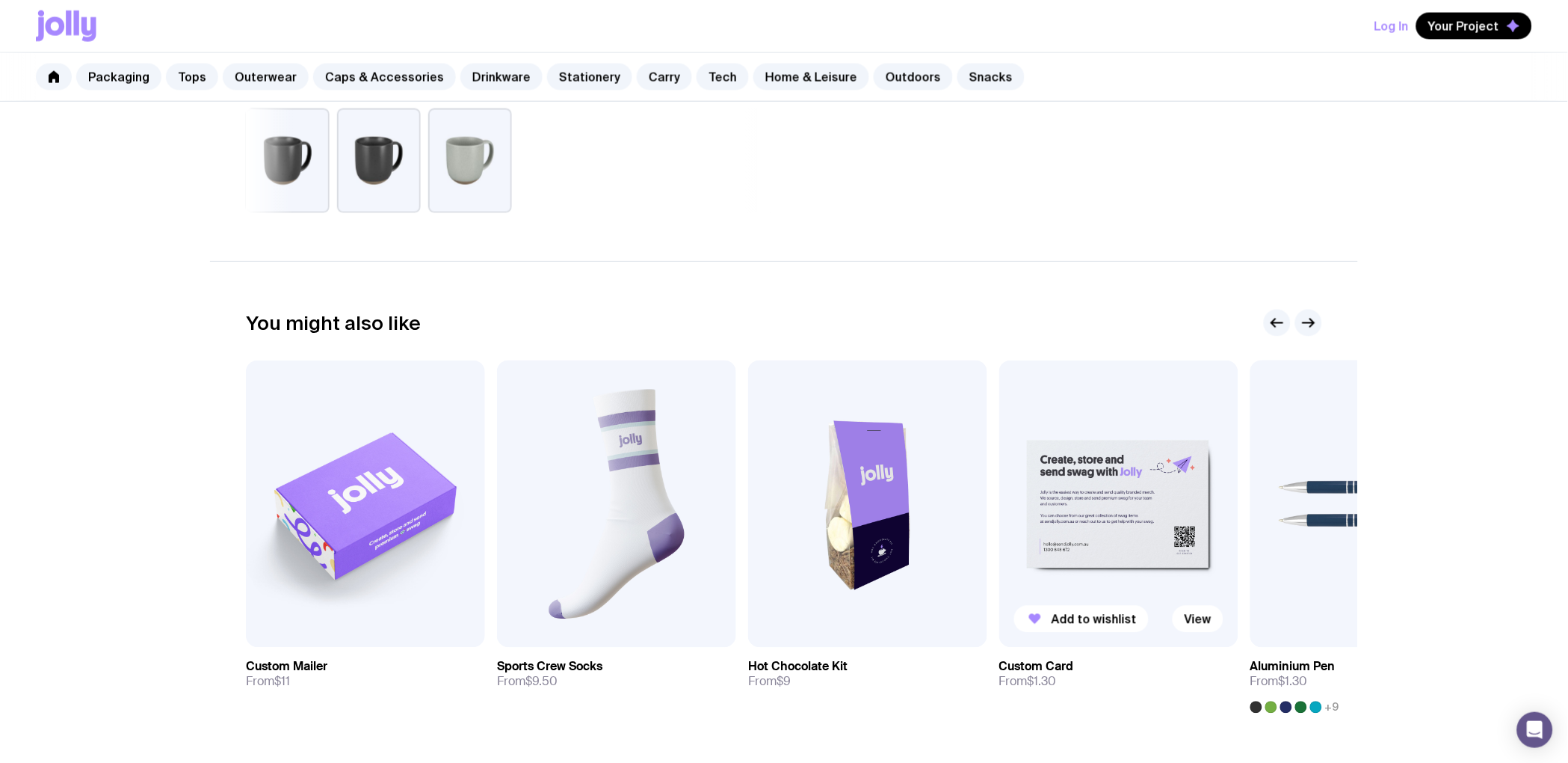
scroll to position [850, 0]
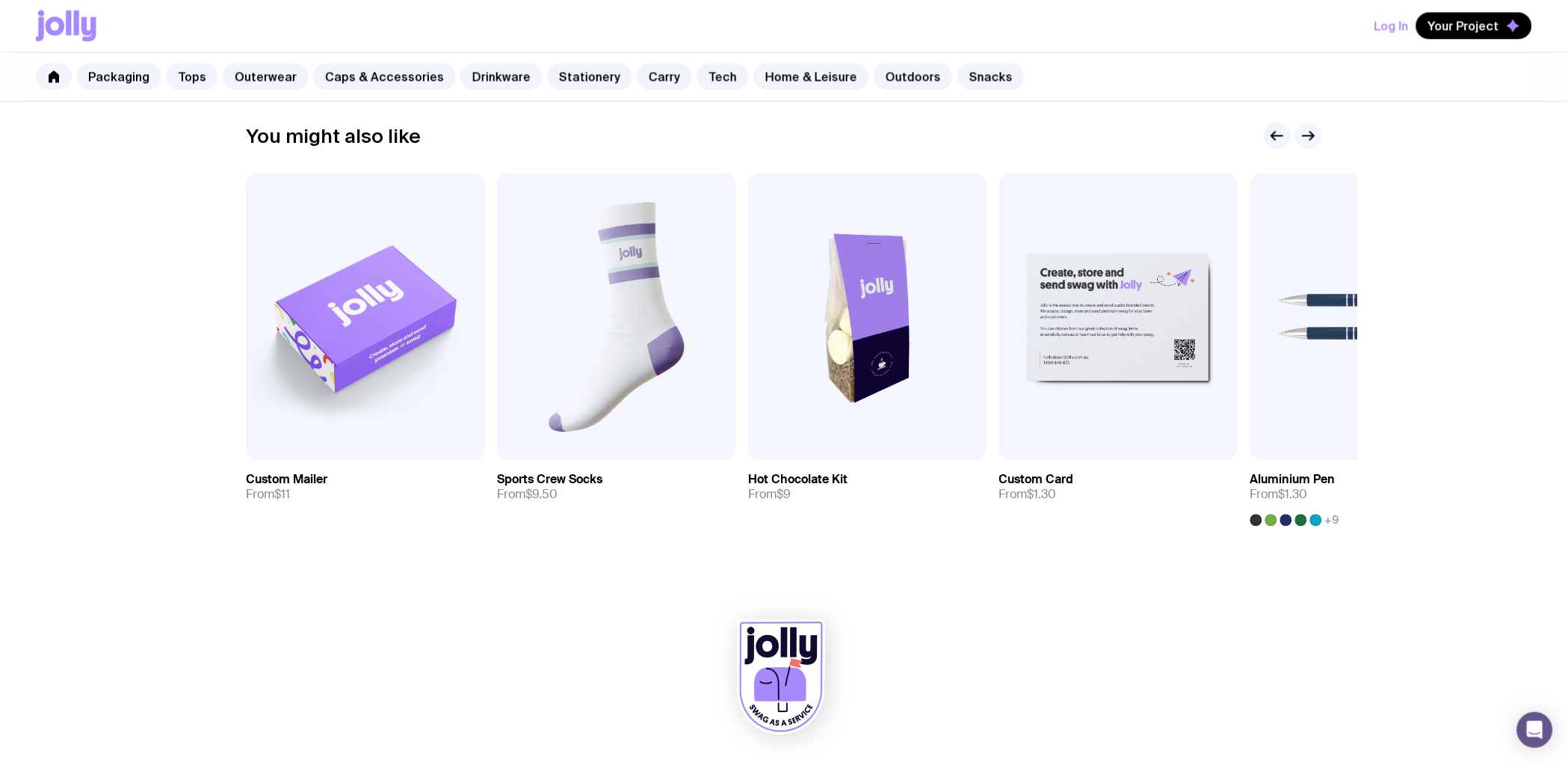
click at [1308, 140] on icon "button" at bounding box center [1308, 136] width 18 height 18
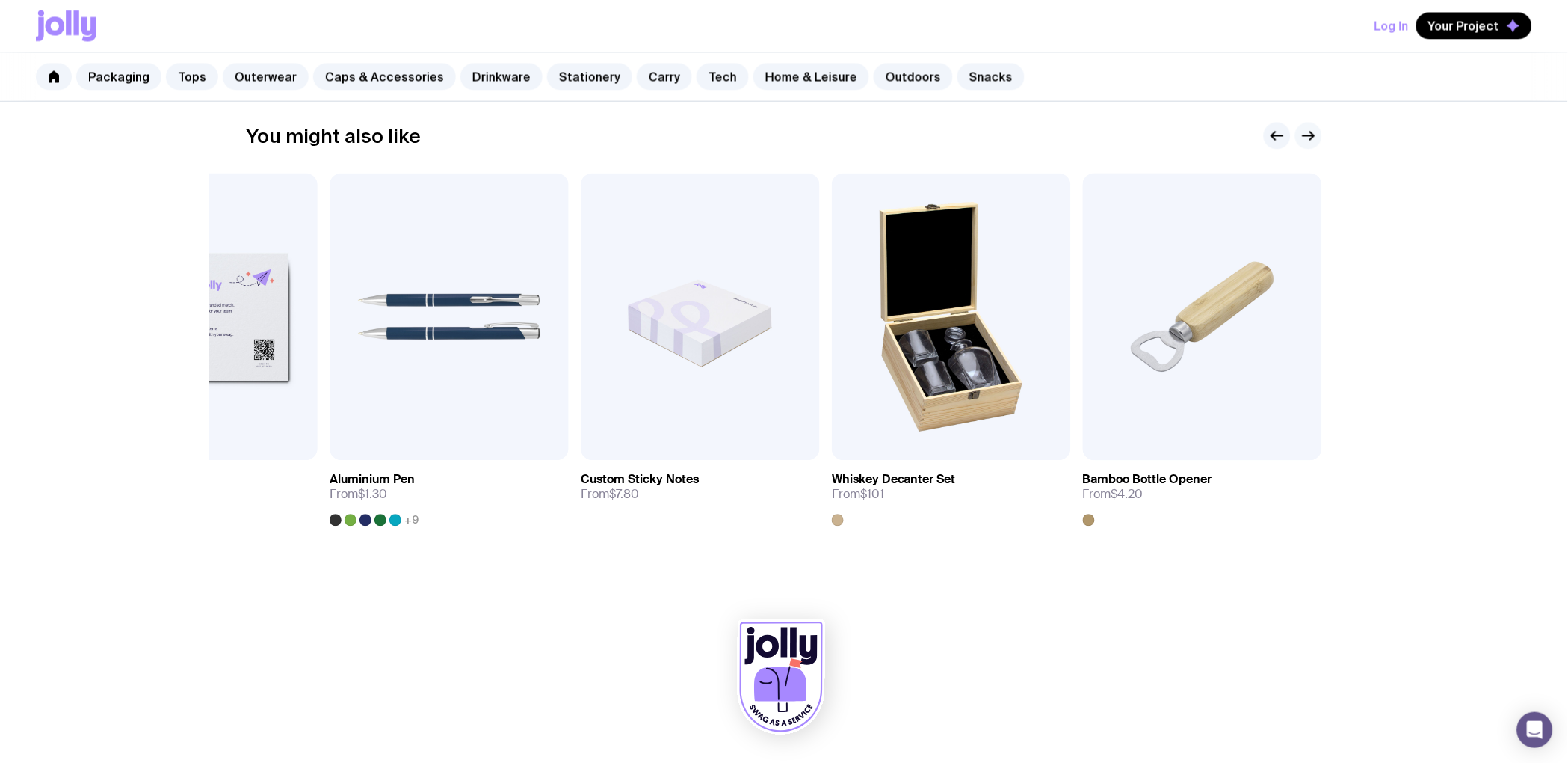
click at [1308, 140] on icon "button" at bounding box center [1308, 136] width 18 height 18
click at [1285, 140] on icon "button" at bounding box center [1277, 136] width 18 height 18
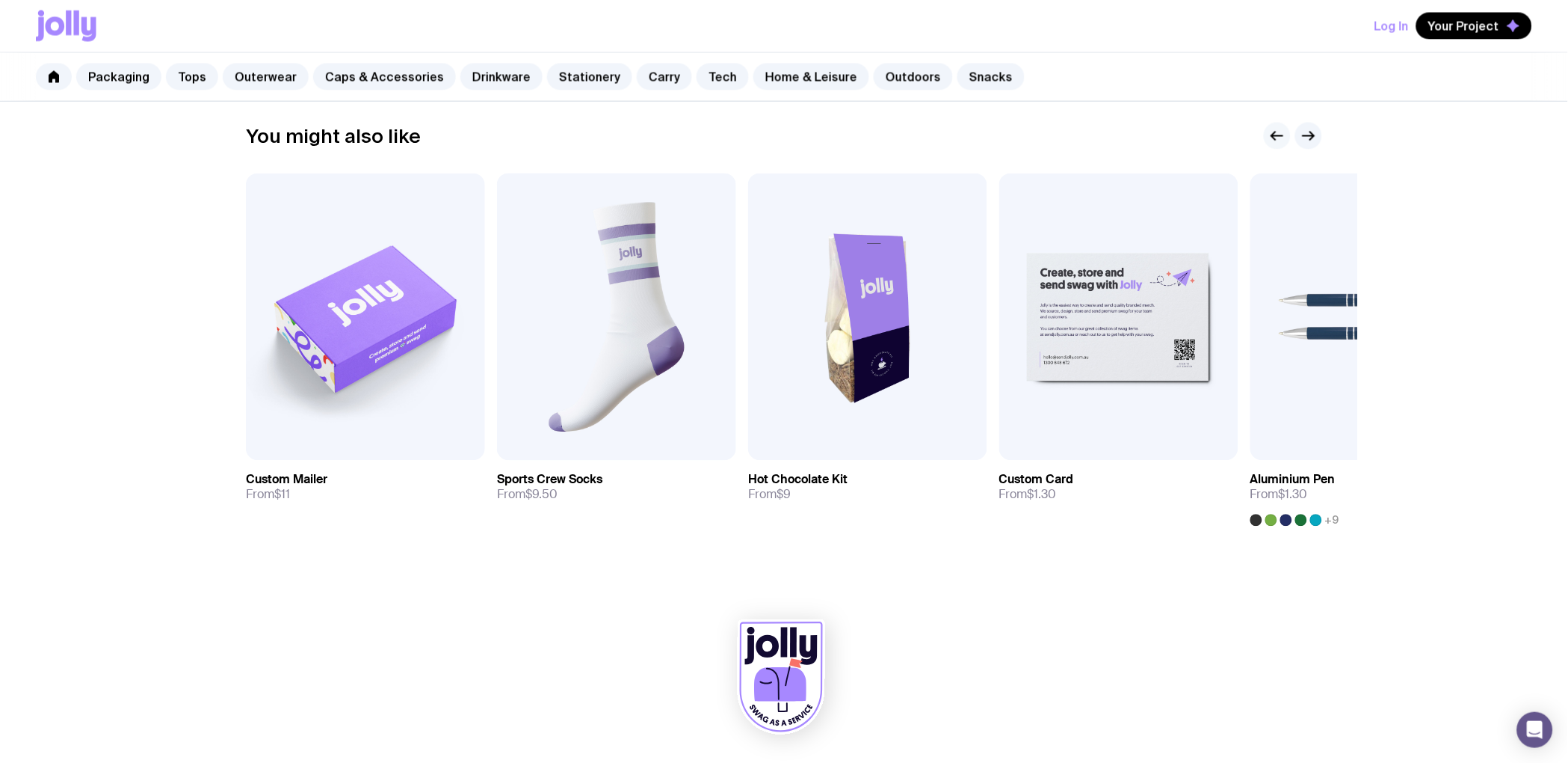
click at [1285, 140] on icon "button" at bounding box center [1277, 136] width 18 height 18
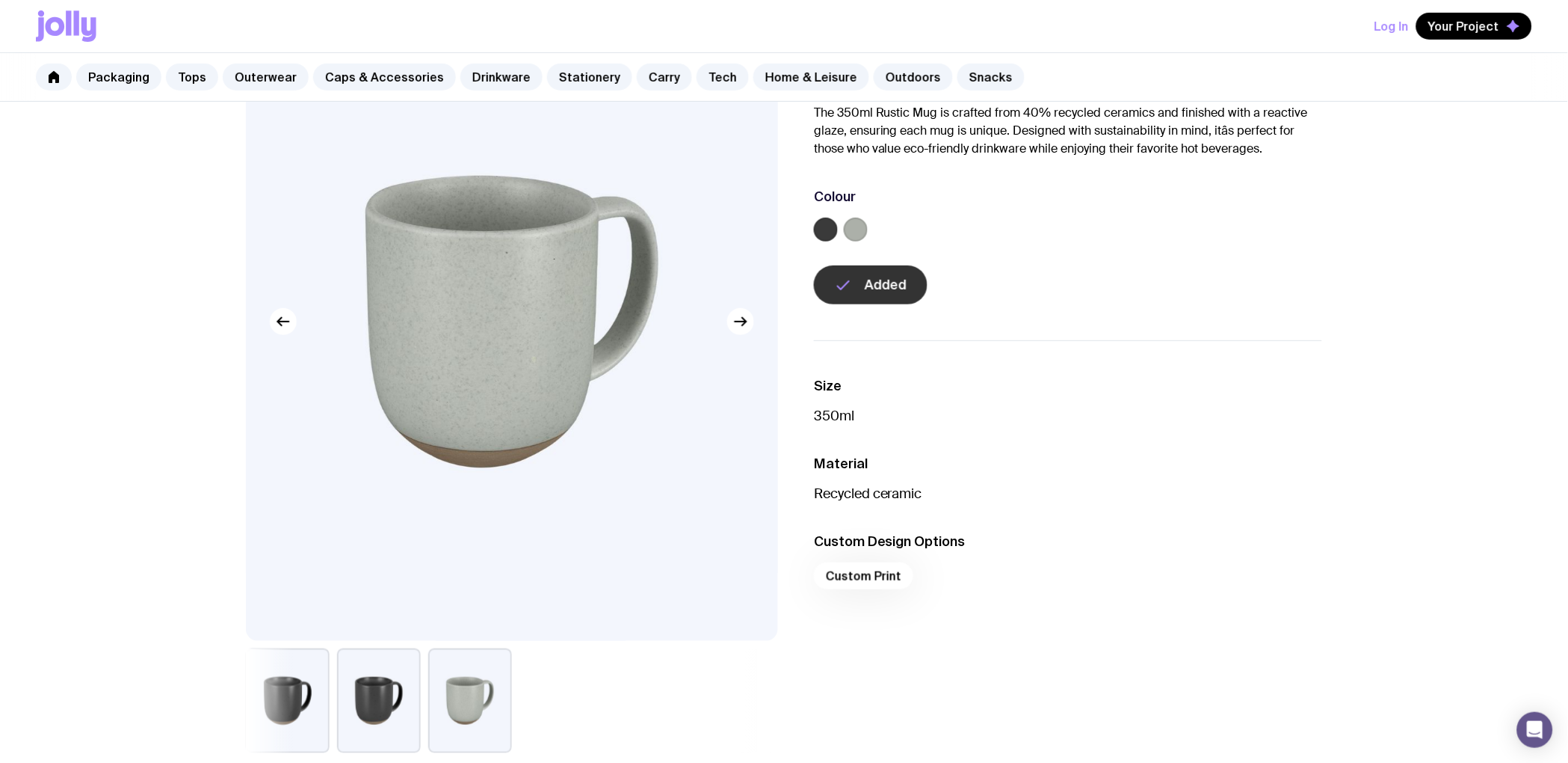
scroll to position [0, 0]
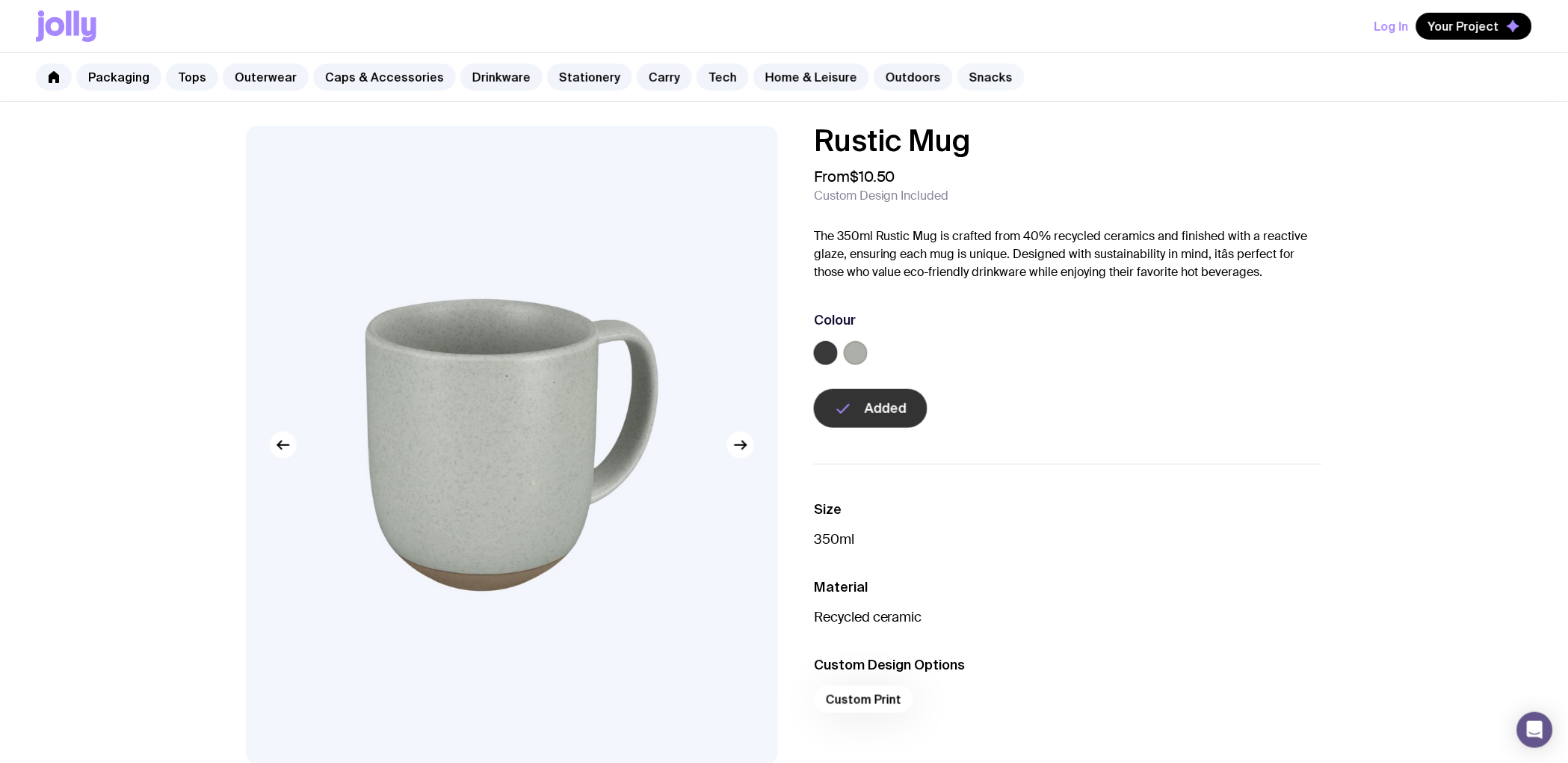
click at [957, 83] on link "Snacks" at bounding box center [990, 77] width 67 height 27
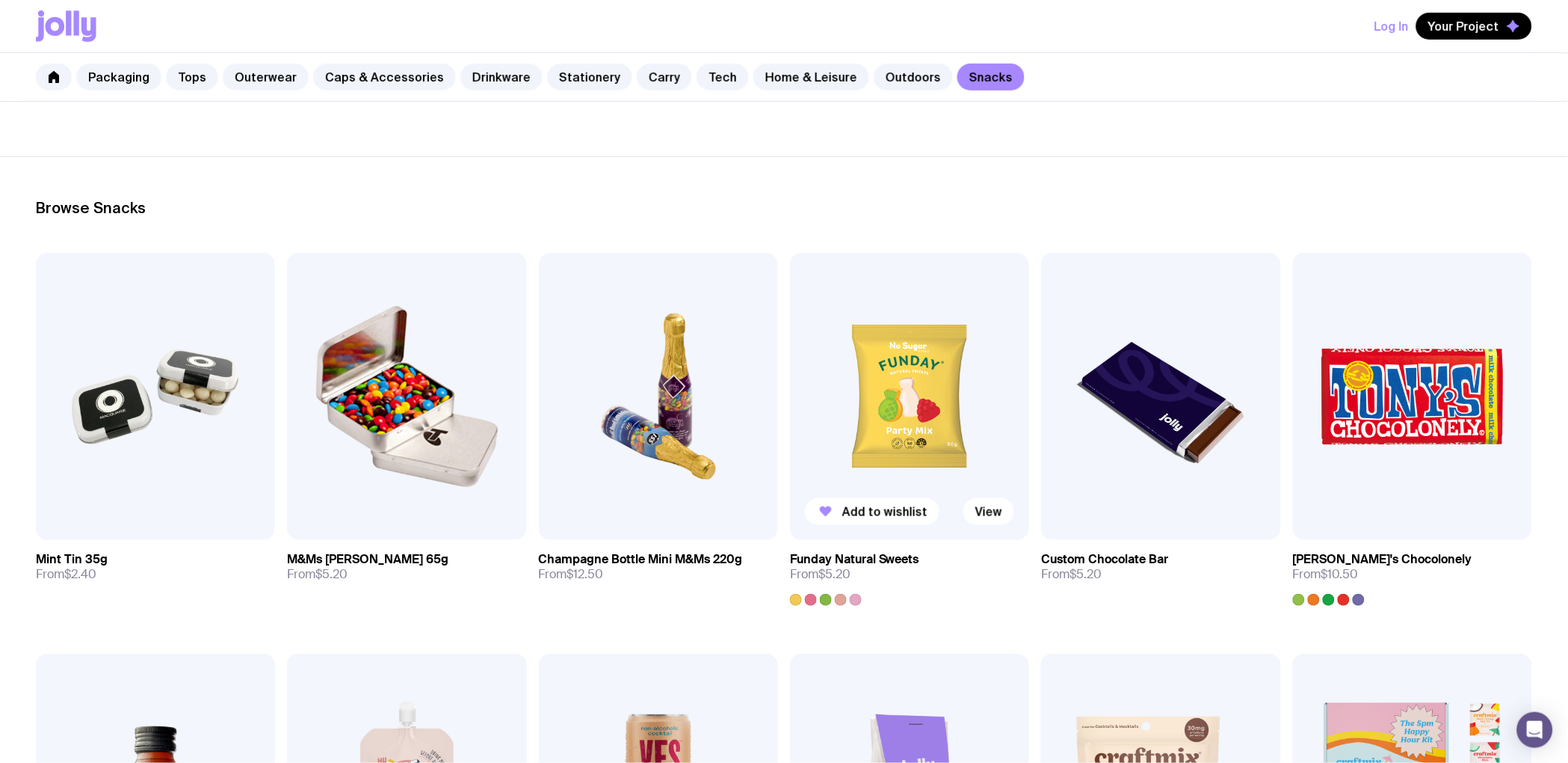
scroll to position [273, 0]
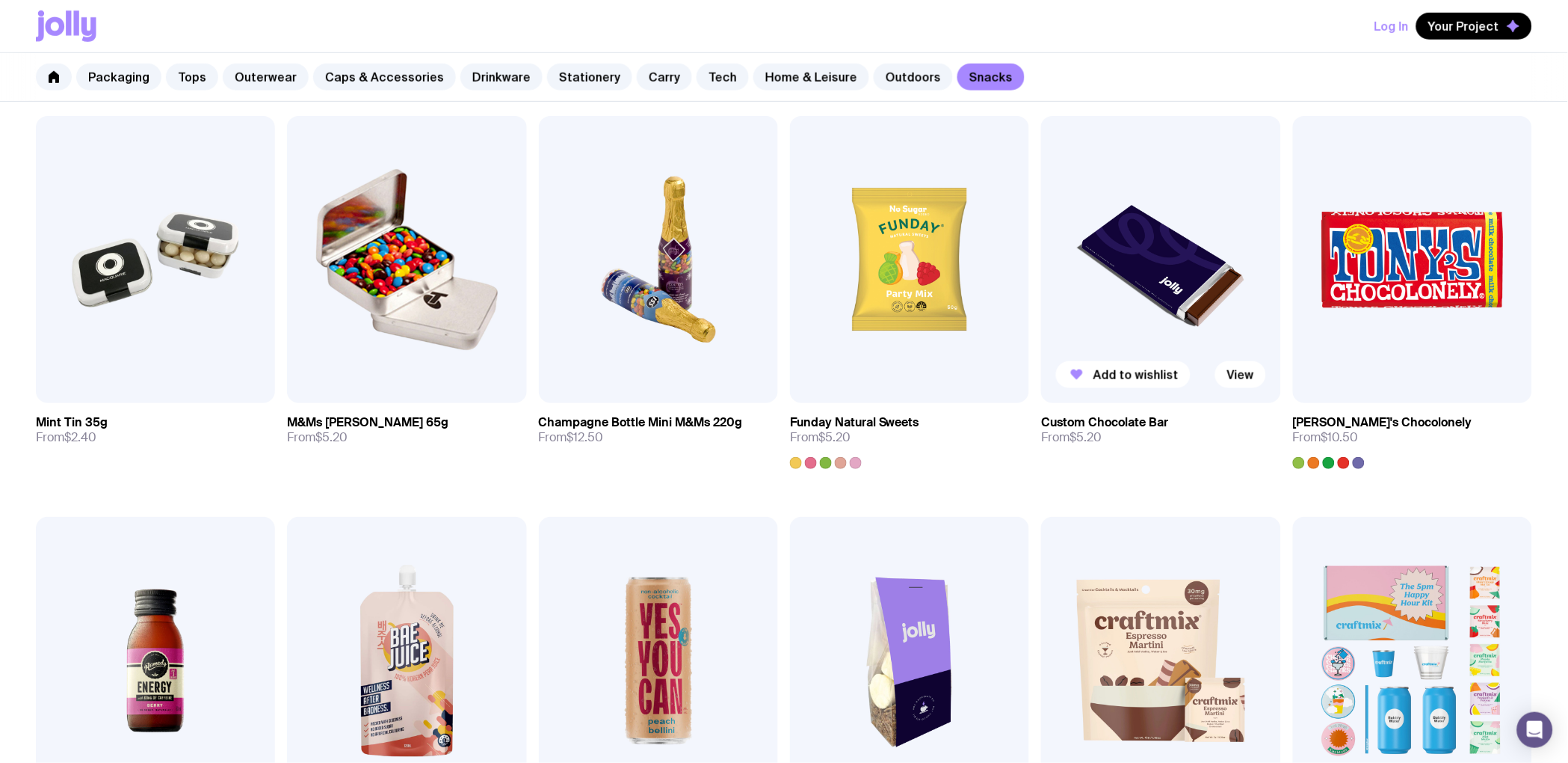
click at [1117, 421] on h3 "Custom Chocolate Bar" at bounding box center [1104, 422] width 127 height 15
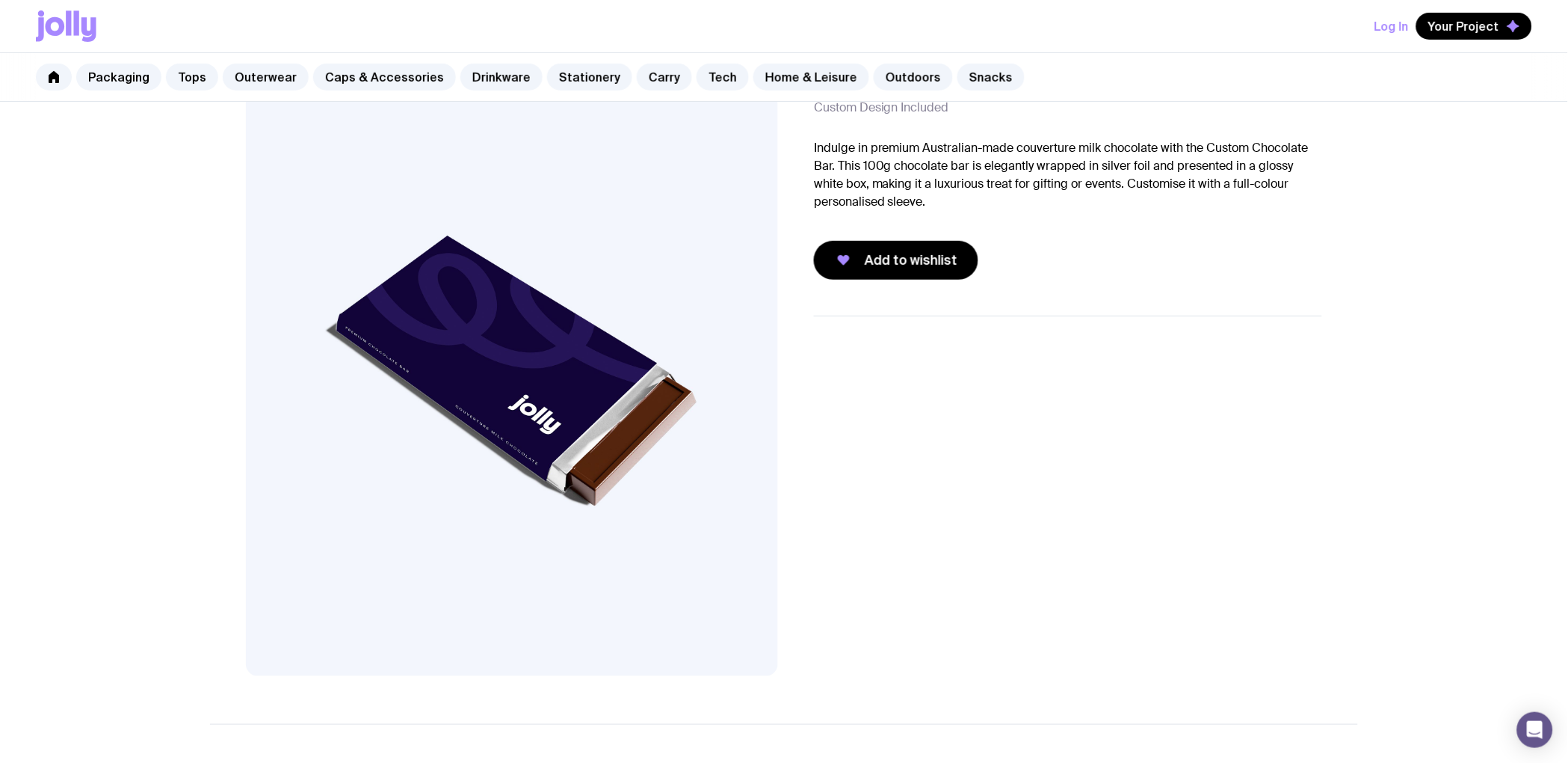
scroll to position [12, 0]
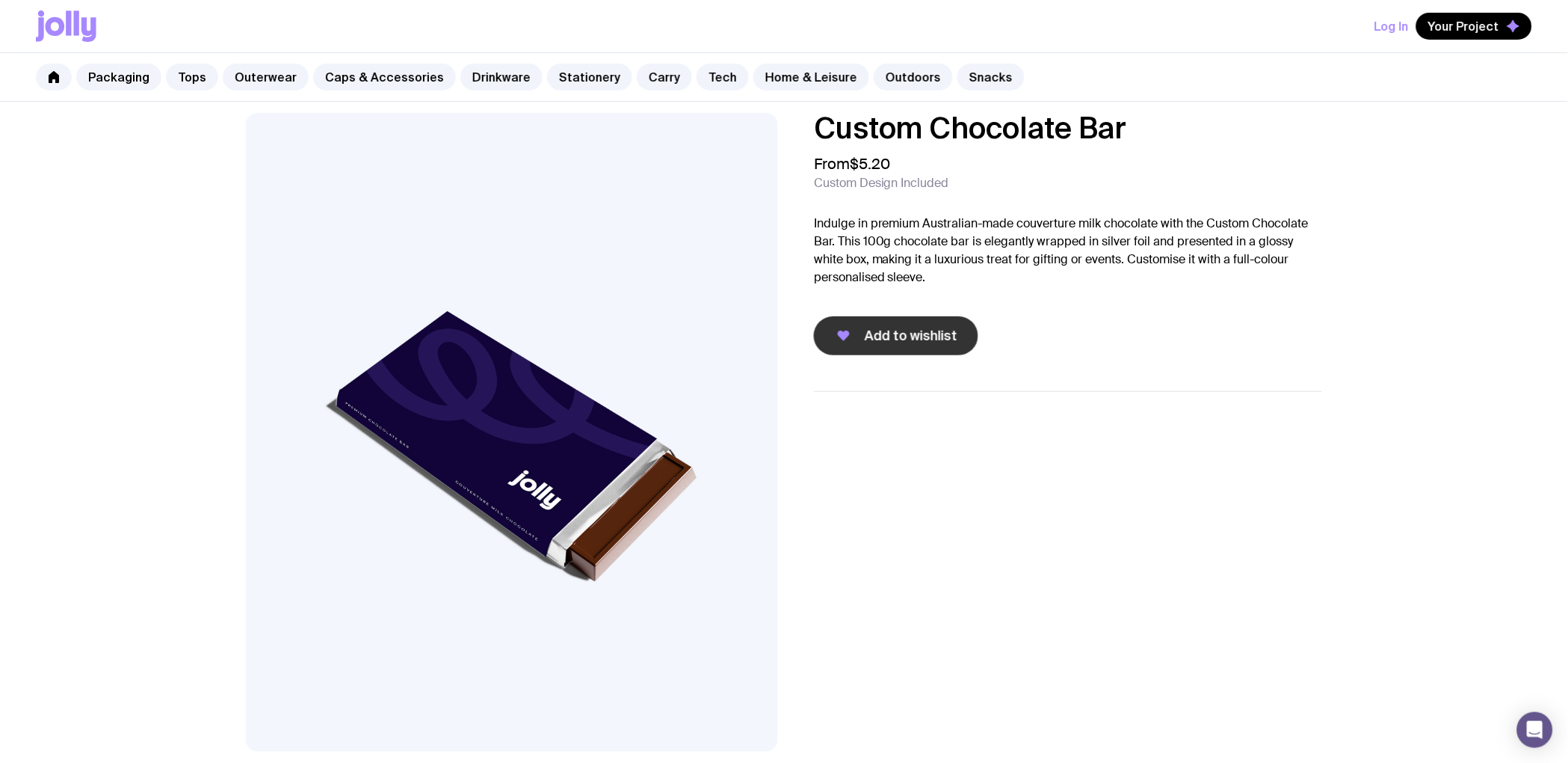
click at [878, 330] on span "Add to wishlist" at bounding box center [911, 335] width 93 height 18
click at [1467, 35] on button "Your Project" at bounding box center [1474, 26] width 116 height 27
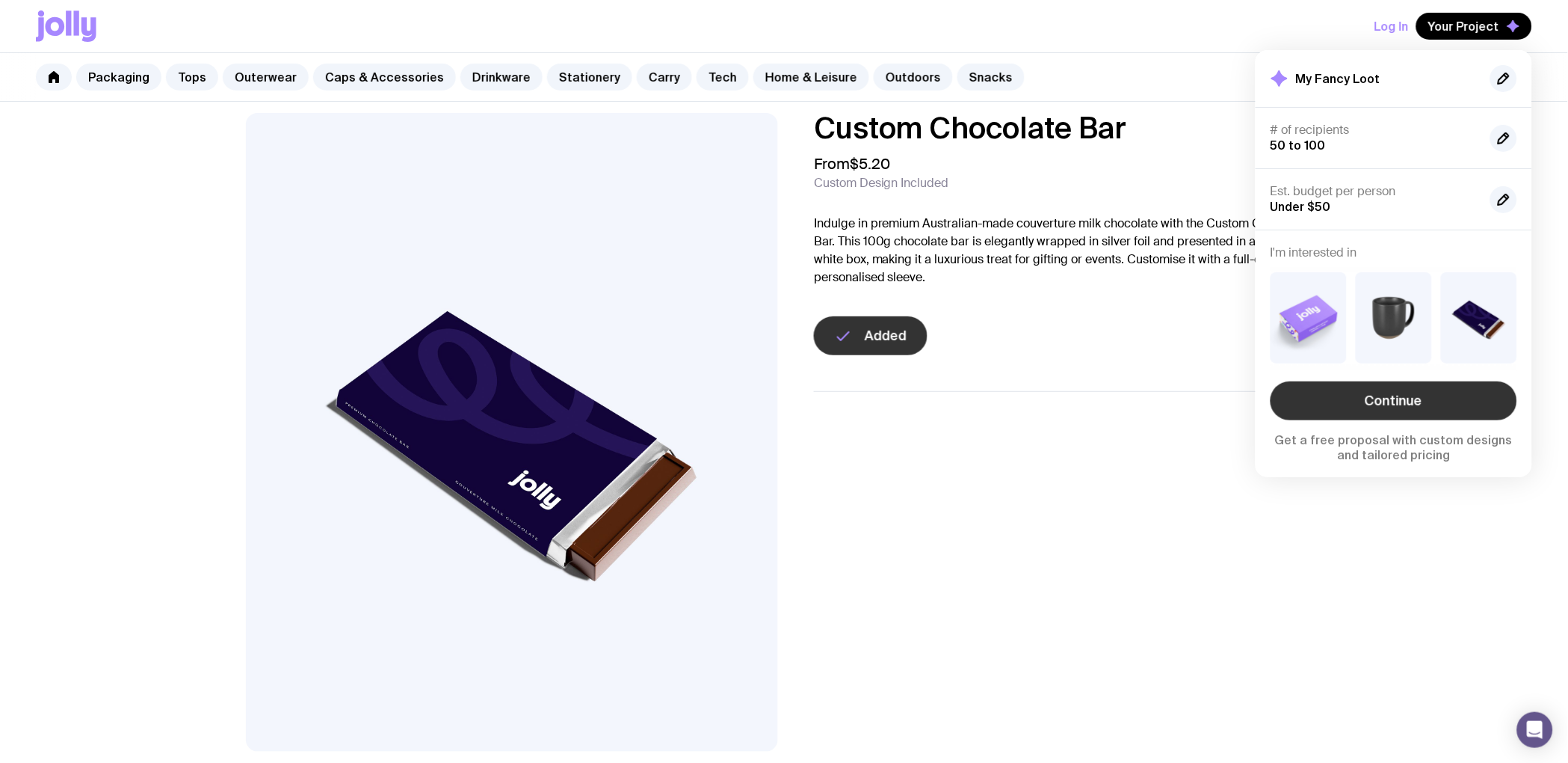
click at [1411, 403] on link "Continue" at bounding box center [1393, 400] width 247 height 39
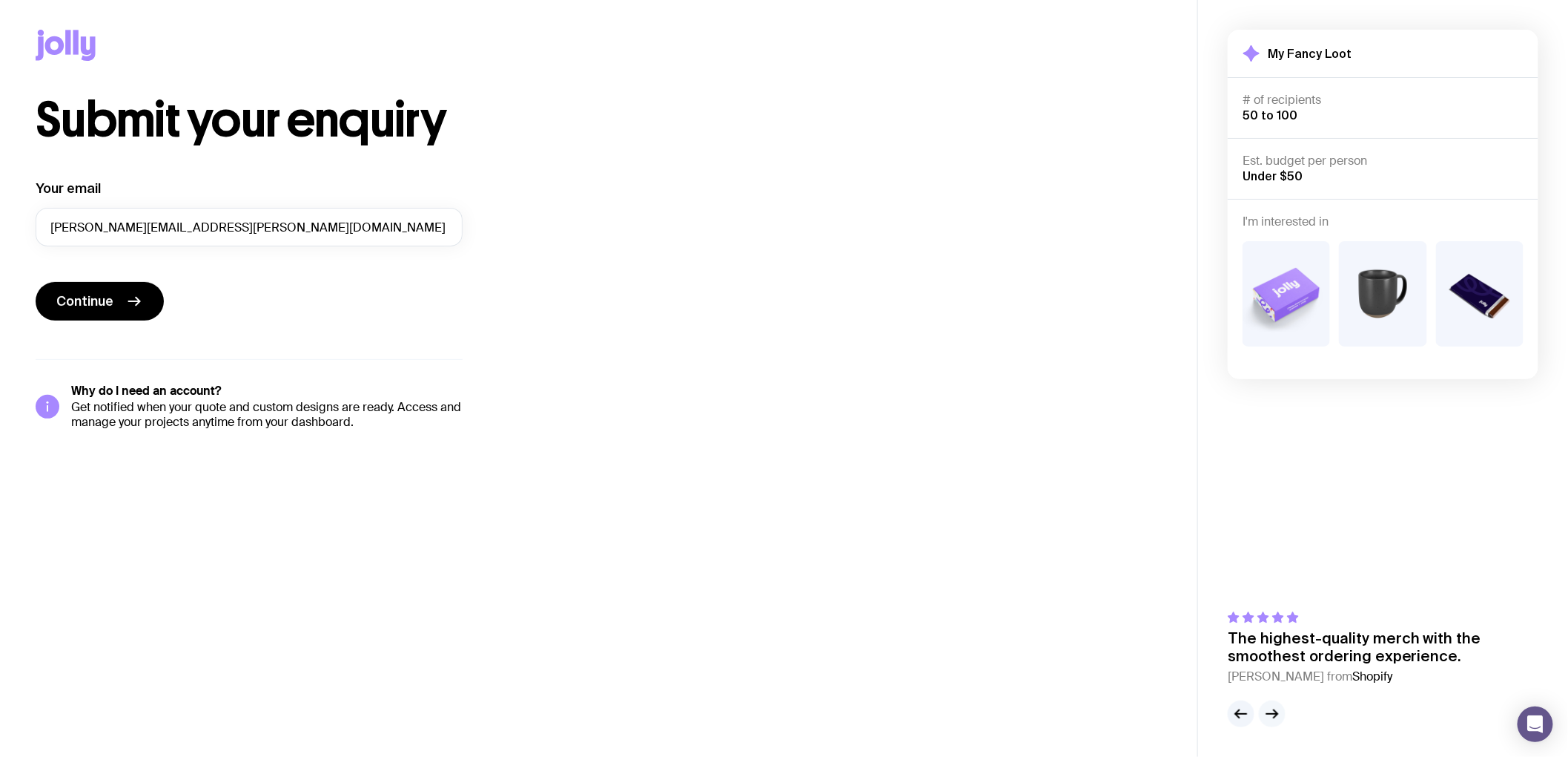
click at [1271, 717] on icon "button" at bounding box center [1272, 713] width 18 height 18
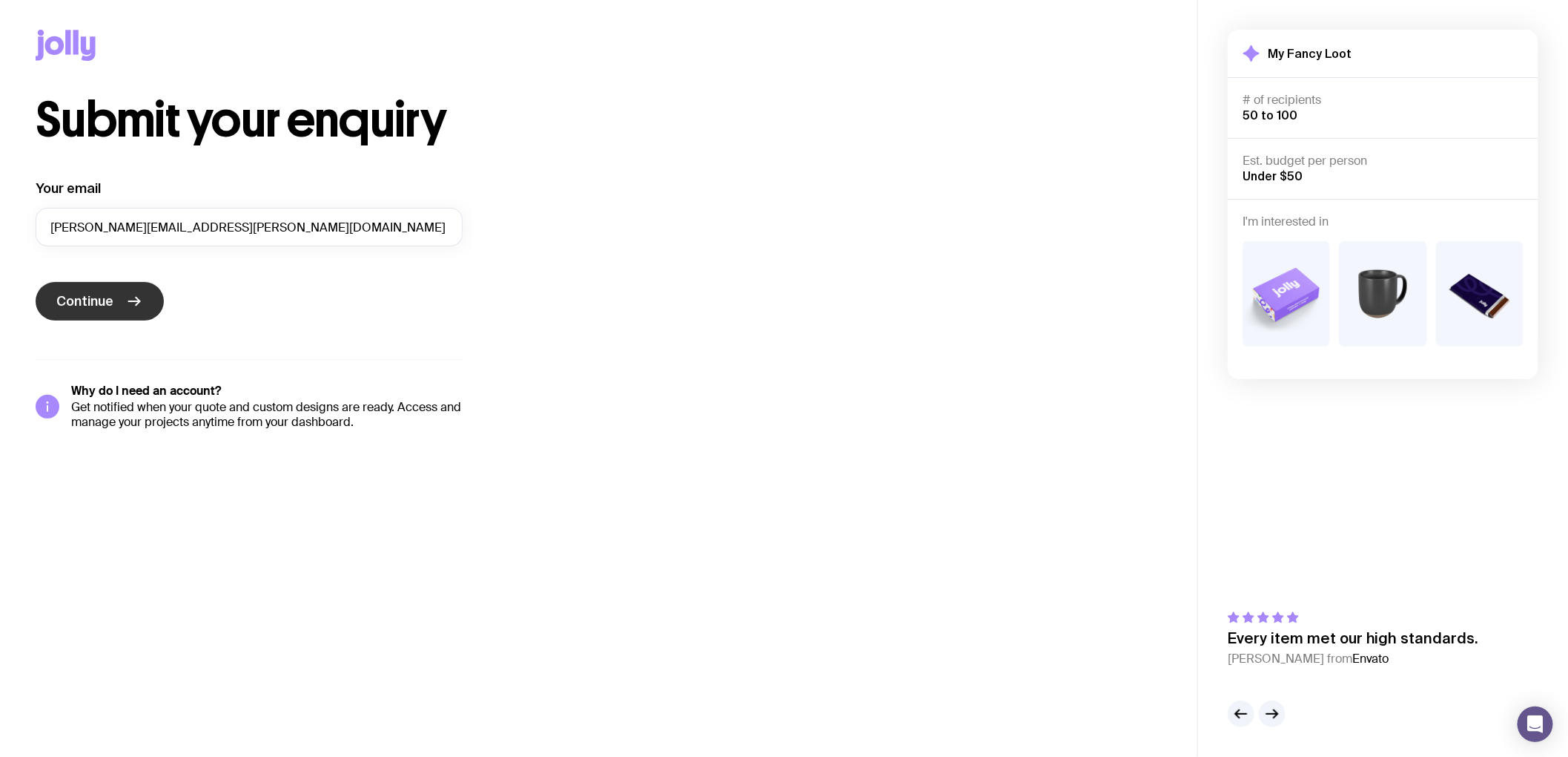
click at [115, 310] on button "Continue" at bounding box center [100, 300] width 128 height 39
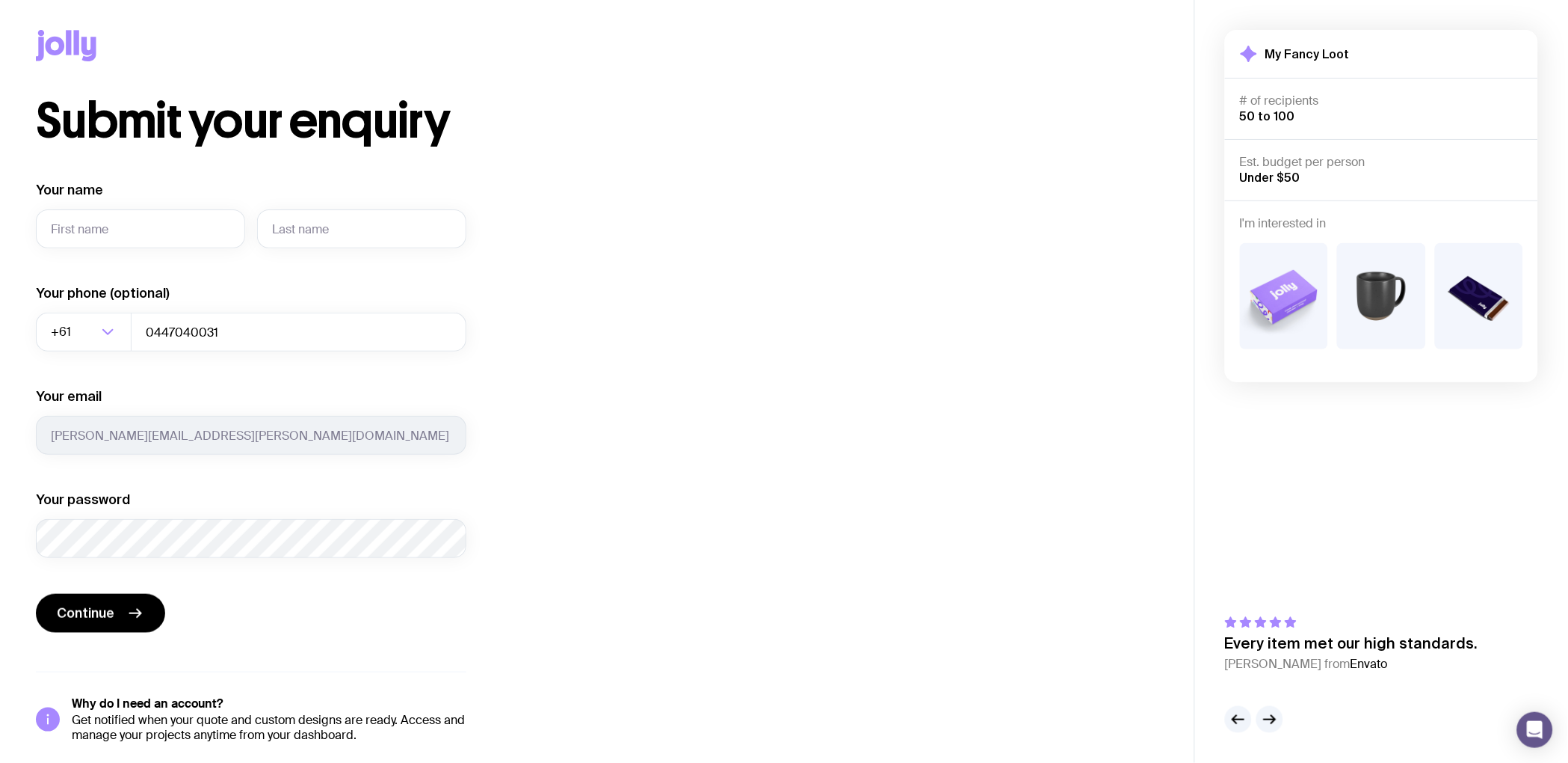
click at [905, 492] on div "Submit your enquiry Your name Required Your phone (optional) +61 Loading... 044…" at bounding box center [597, 419] width 1122 height 645
